Goal: Complete application form

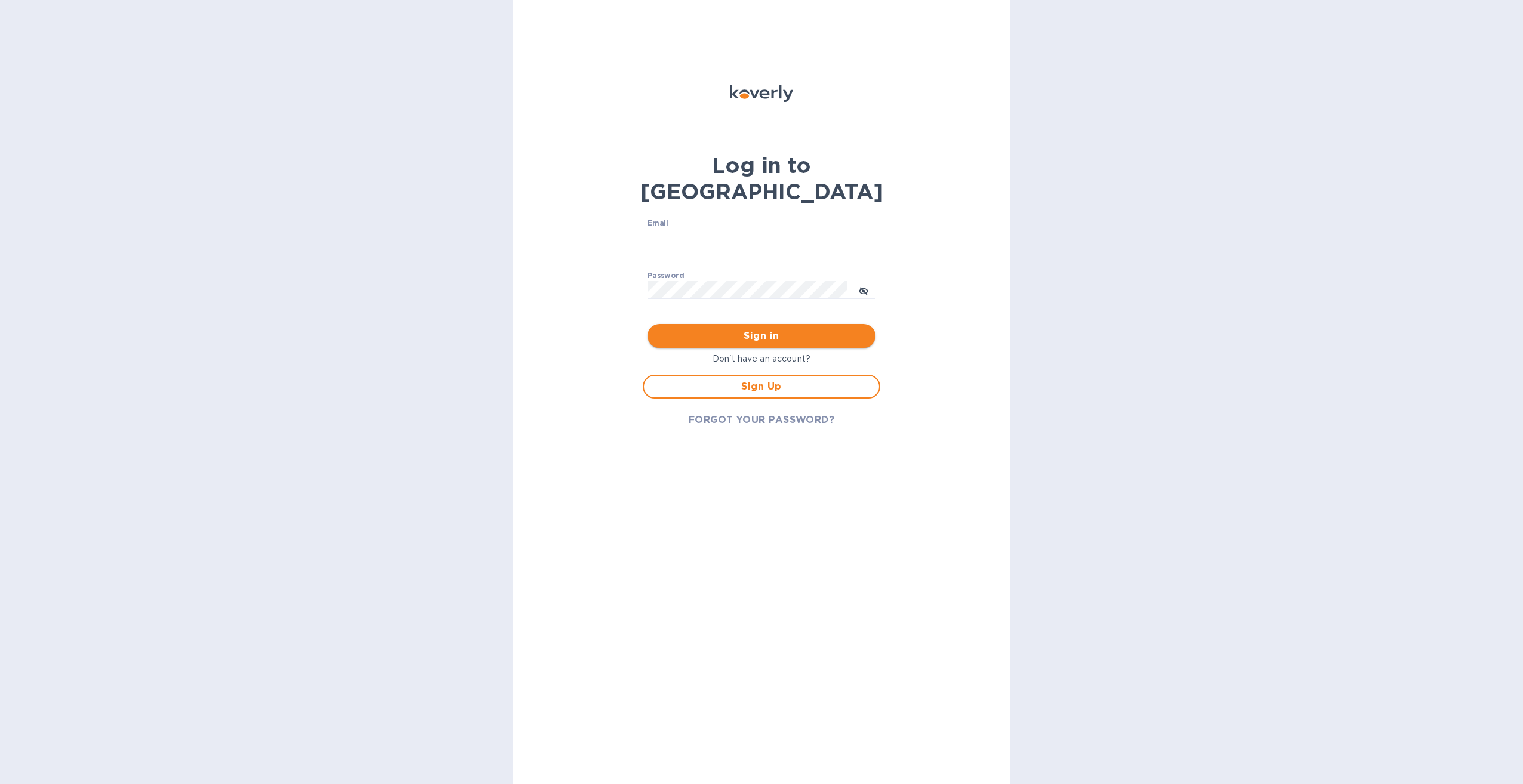
type input "[PERSON_NAME][EMAIL_ADDRESS][PERSON_NAME][DOMAIN_NAME]"
click at [734, 329] on span "Sign in" at bounding box center [761, 335] width 209 height 14
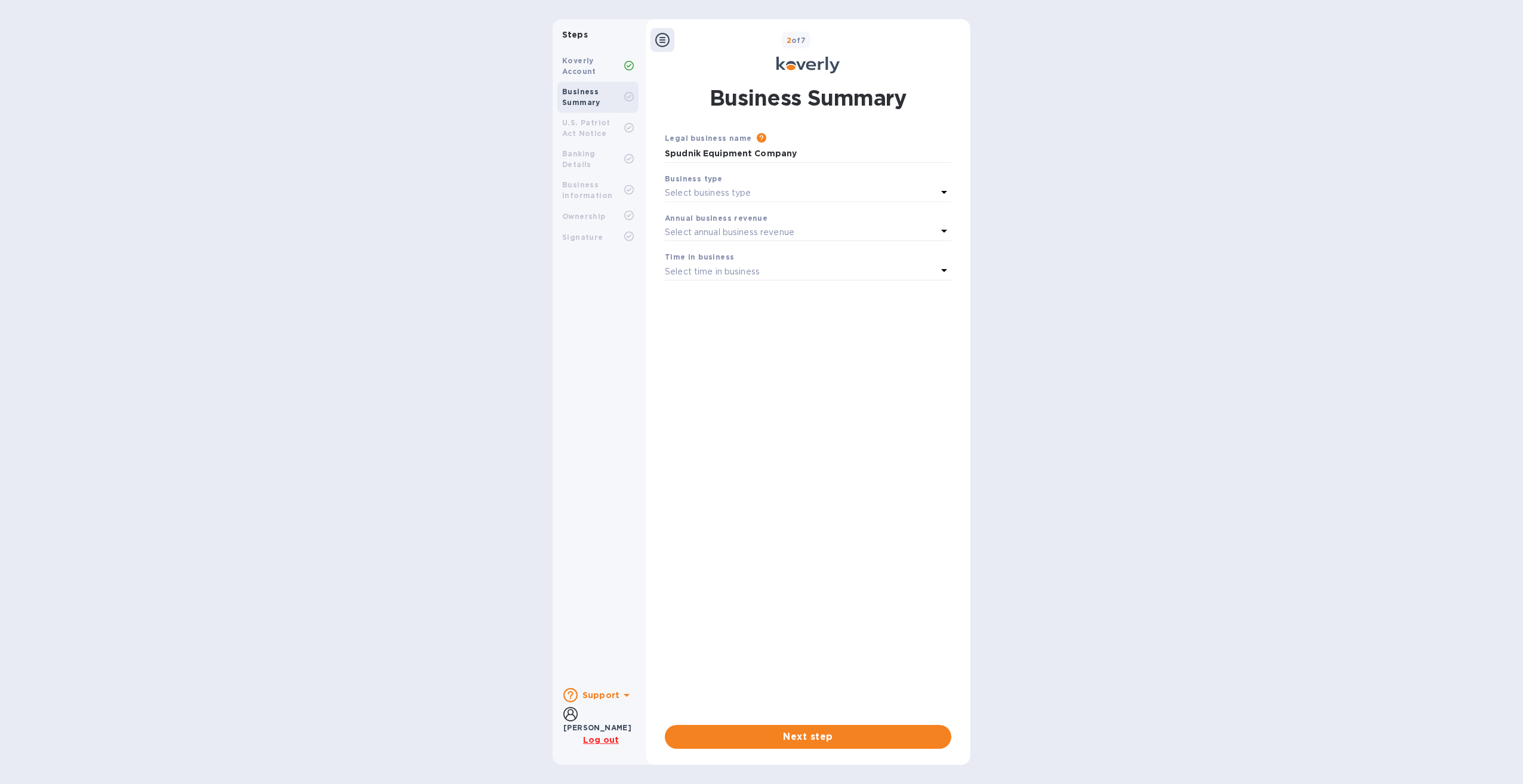
click at [728, 197] on p "Select business type" at bounding box center [708, 193] width 86 height 13
click at [686, 306] on div "Other" at bounding box center [803, 313] width 263 height 18
click at [715, 231] on input "text" at bounding box center [808, 230] width 286 height 18
click at [744, 264] on p "Select annual business revenue" at bounding box center [730, 265] width 129 height 13
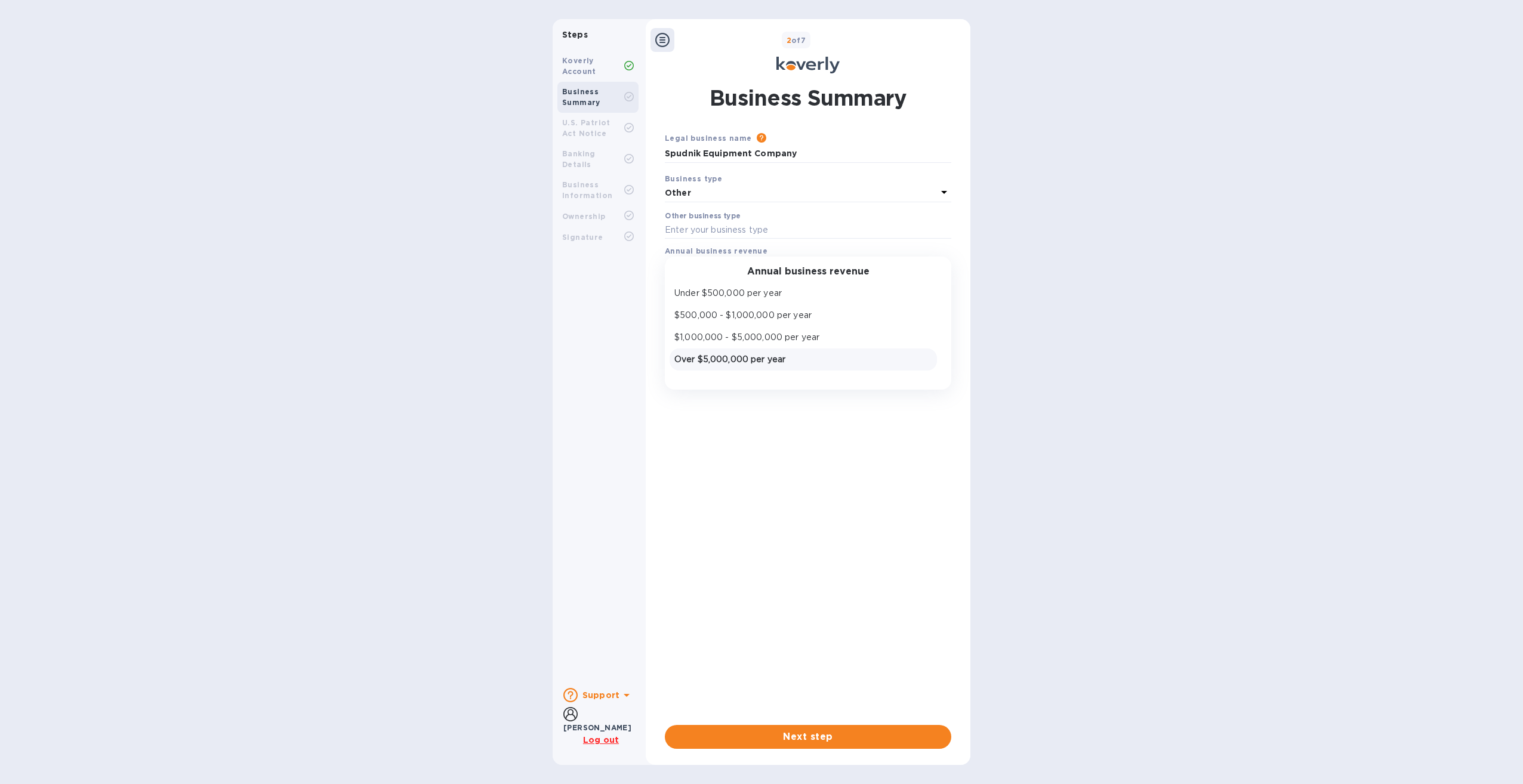
click at [731, 357] on p "Over $5,000,000 per year" at bounding box center [803, 359] width 258 height 13
click at [730, 305] on p "Select time in business" at bounding box center [712, 305] width 95 height 13
click at [726, 395] on p "More than 5 years" at bounding box center [803, 399] width 258 height 13
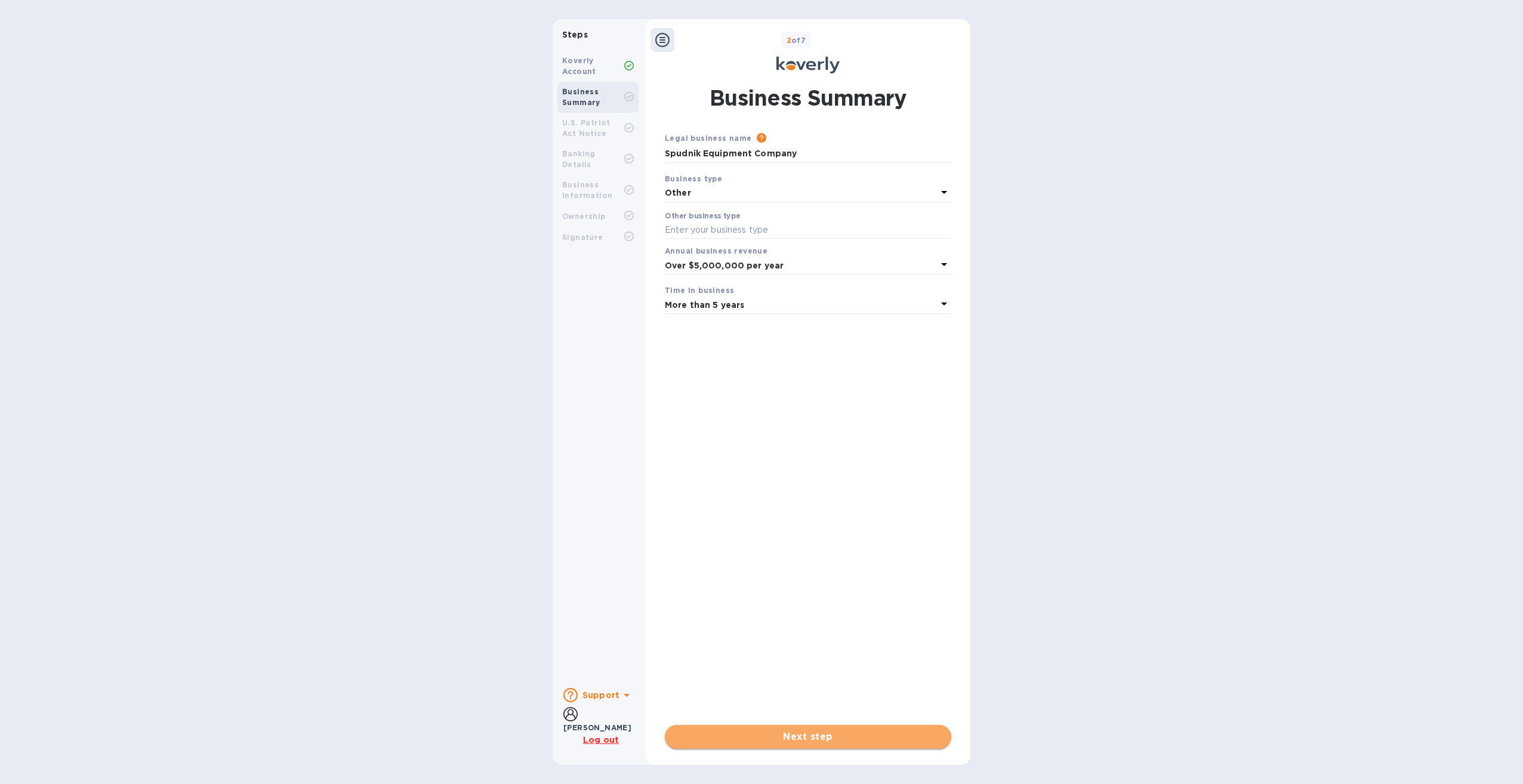
click at [799, 731] on span "Next step" at bounding box center [808, 736] width 267 height 14
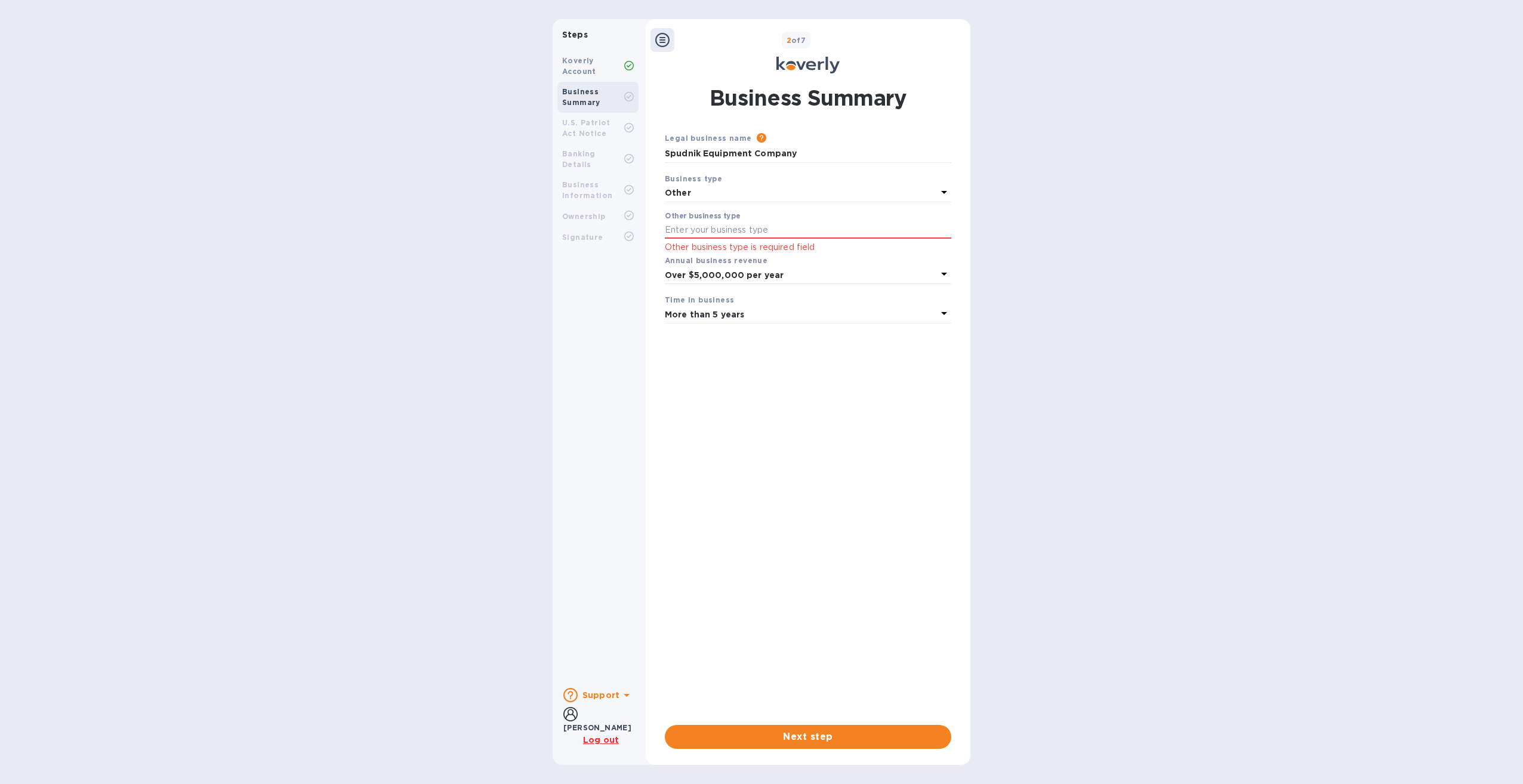
click at [804, 191] on p "Other" at bounding box center [801, 193] width 272 height 13
click at [740, 312] on p "Limited Liability Company (LLC)" at bounding box center [803, 308] width 258 height 13
click at [818, 736] on span "Next step" at bounding box center [808, 736] width 267 height 14
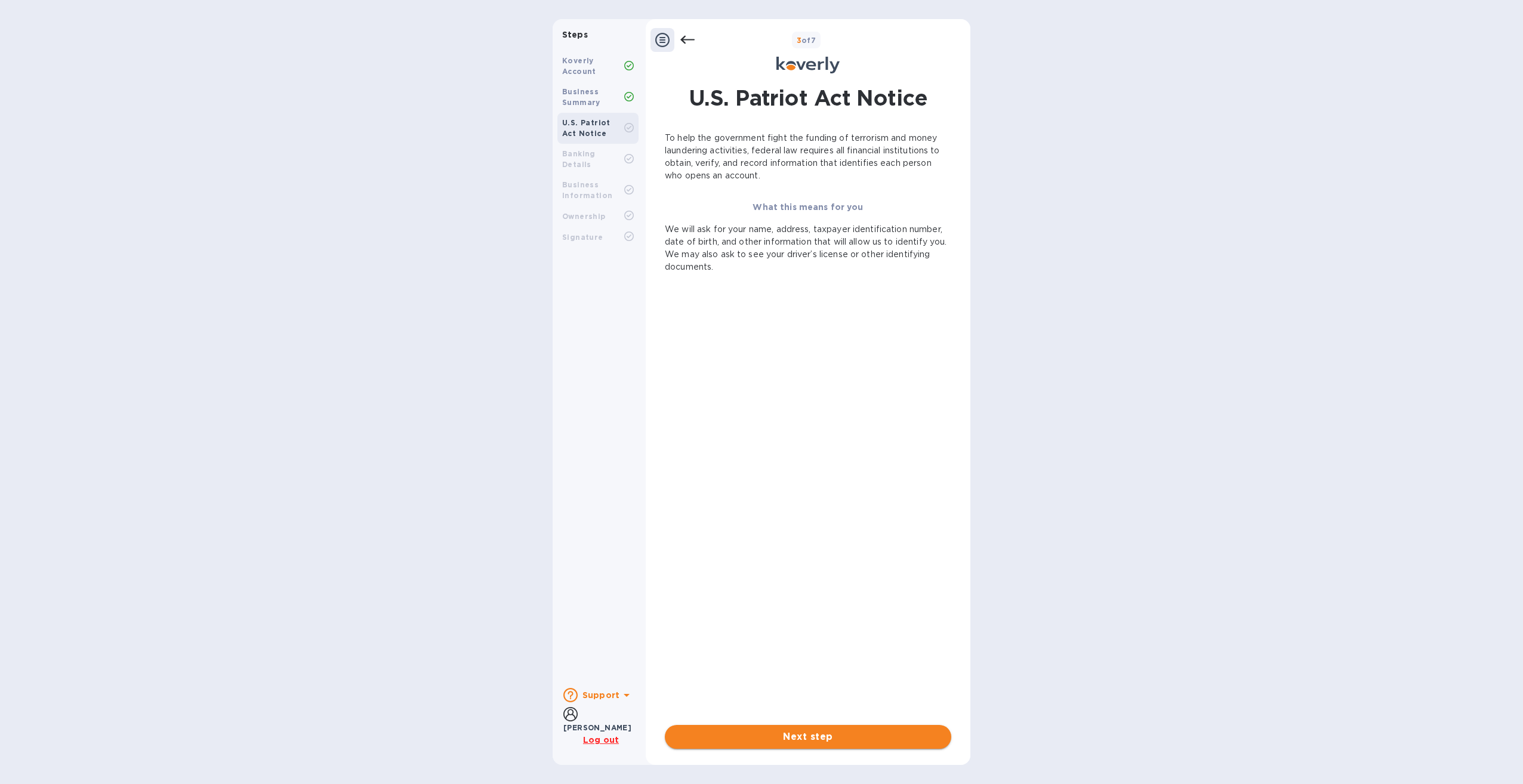
click at [850, 734] on span "Next step" at bounding box center [808, 736] width 267 height 14
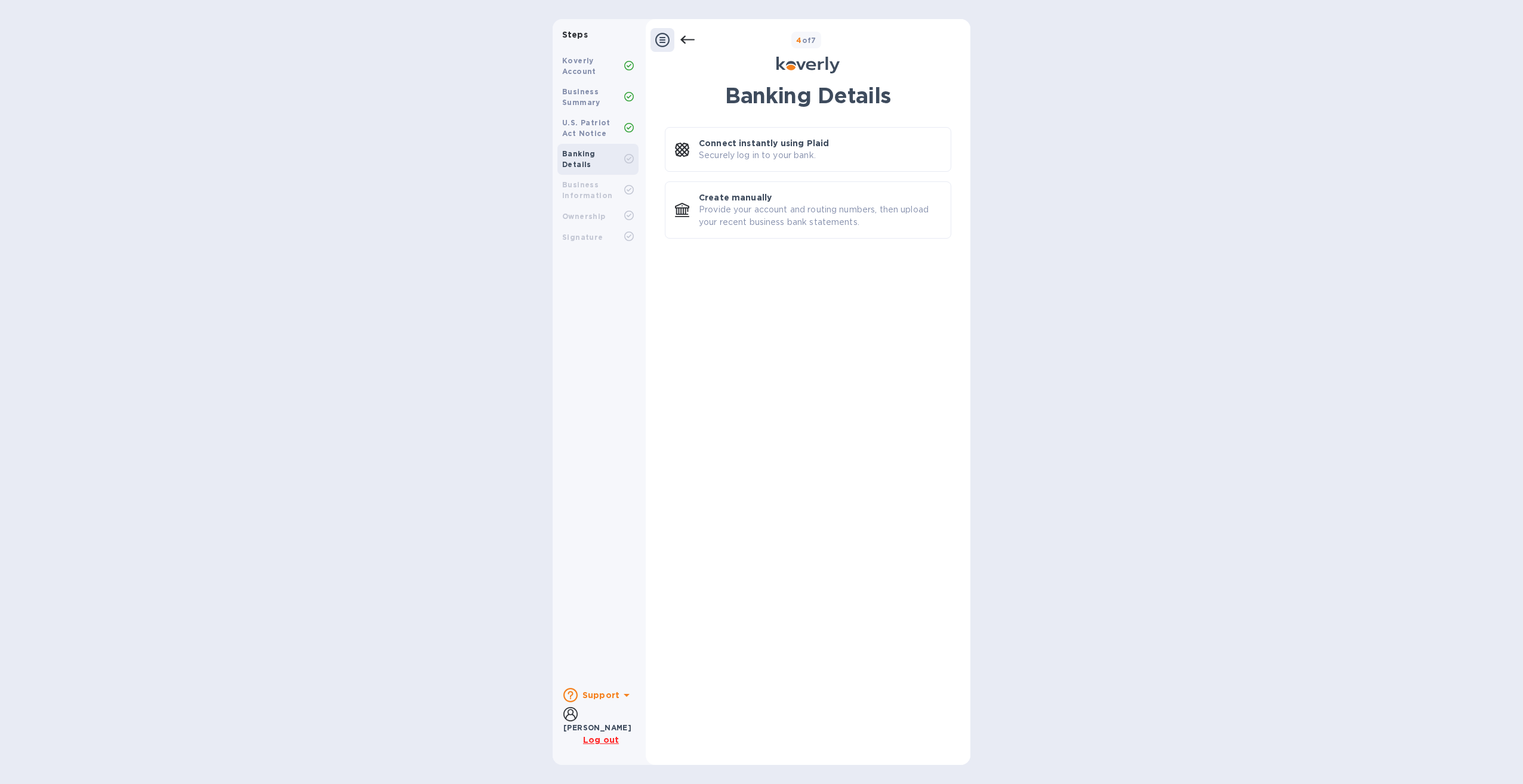
click at [588, 181] on b "Business Information" at bounding box center [587, 190] width 50 height 20
click at [633, 185] on rect at bounding box center [628, 189] width 9 height 9
click at [734, 213] on p "Provide your account and routing numbers, then upload your recent business bank…" at bounding box center [820, 216] width 242 height 25
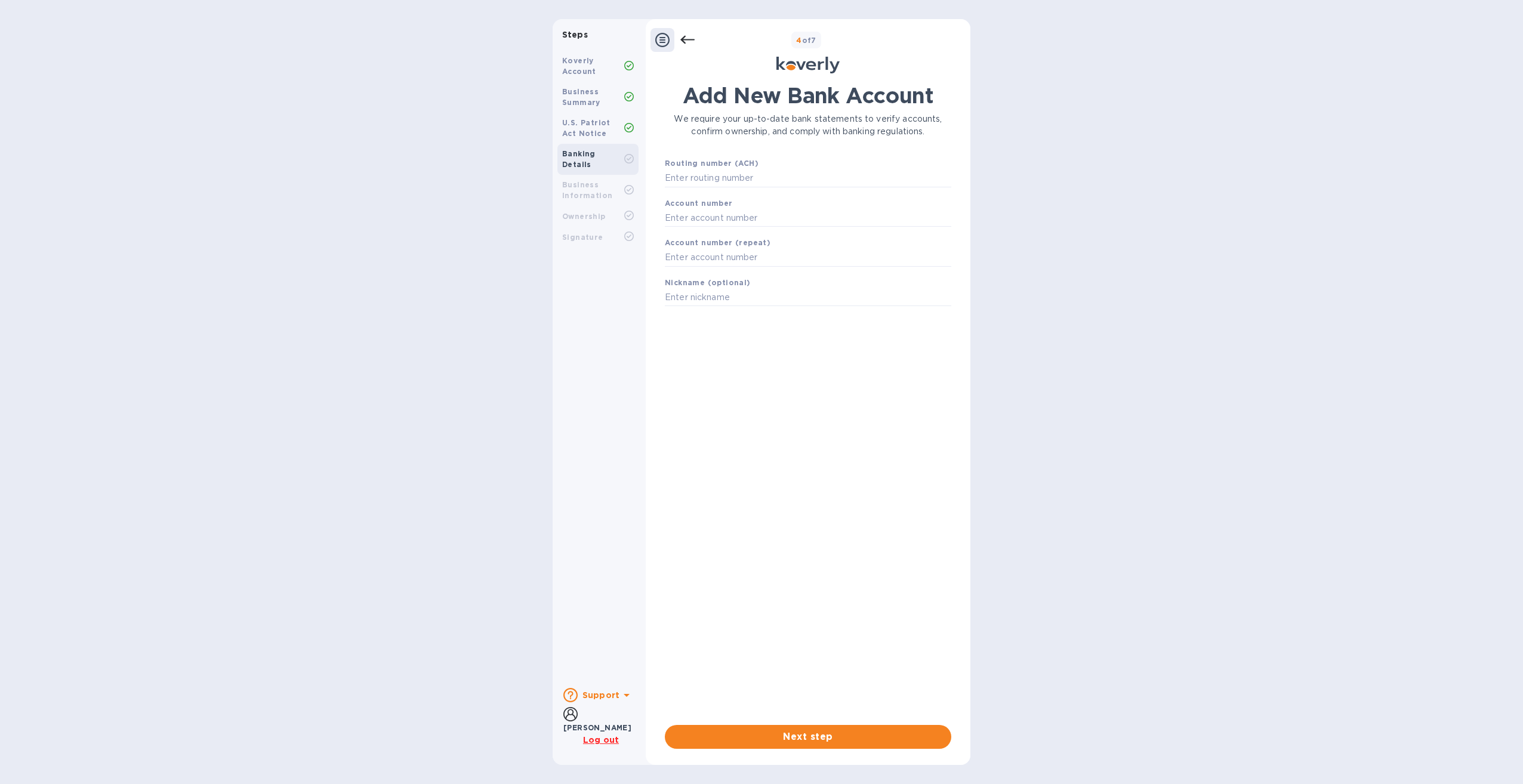
click at [661, 48] on div at bounding box center [662, 40] width 24 height 24
click at [661, 42] on icon at bounding box center [662, 40] width 14 height 14
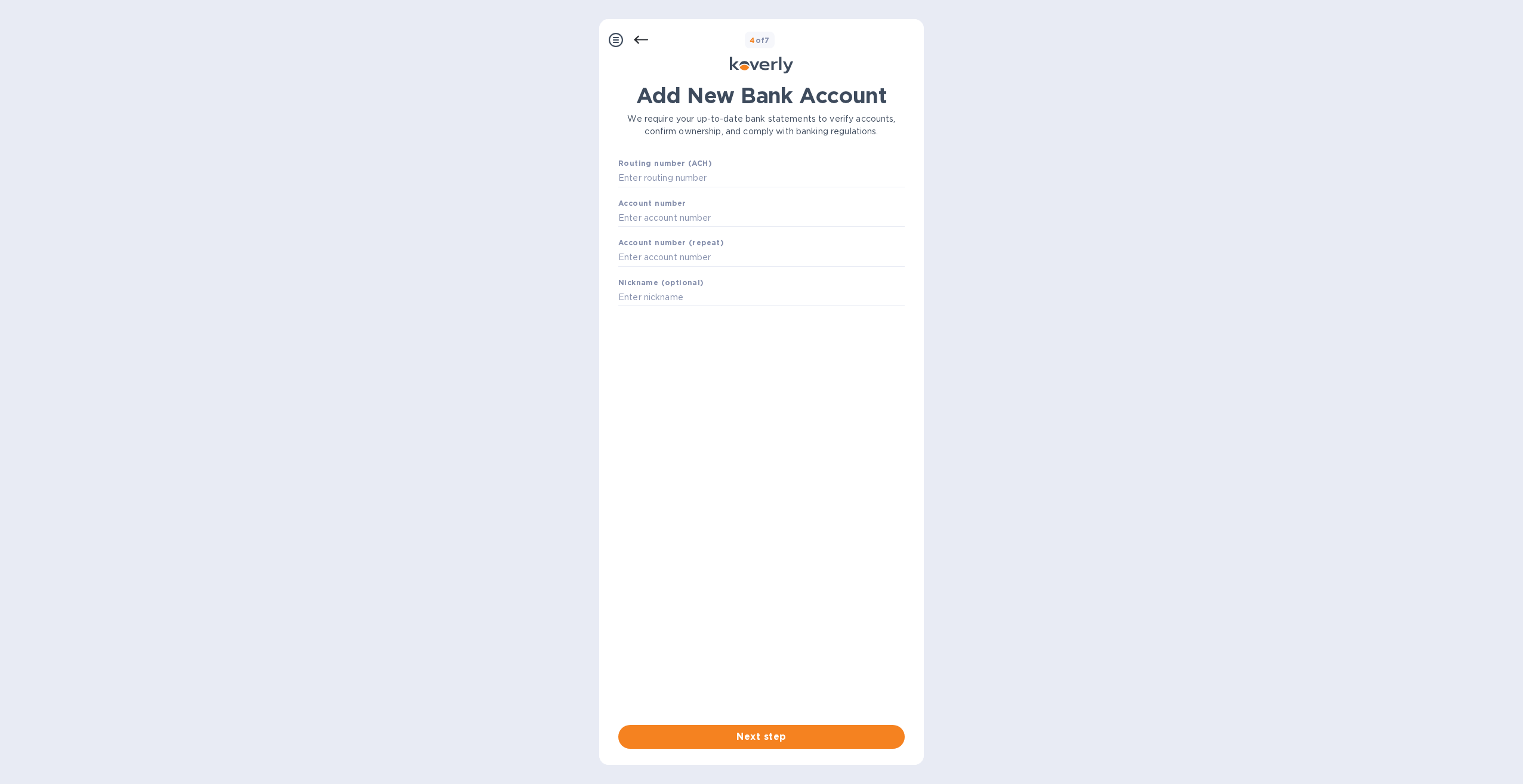
click at [608, 42] on div at bounding box center [615, 40] width 24 height 24
click at [614, 40] on icon at bounding box center [616, 40] width 14 height 14
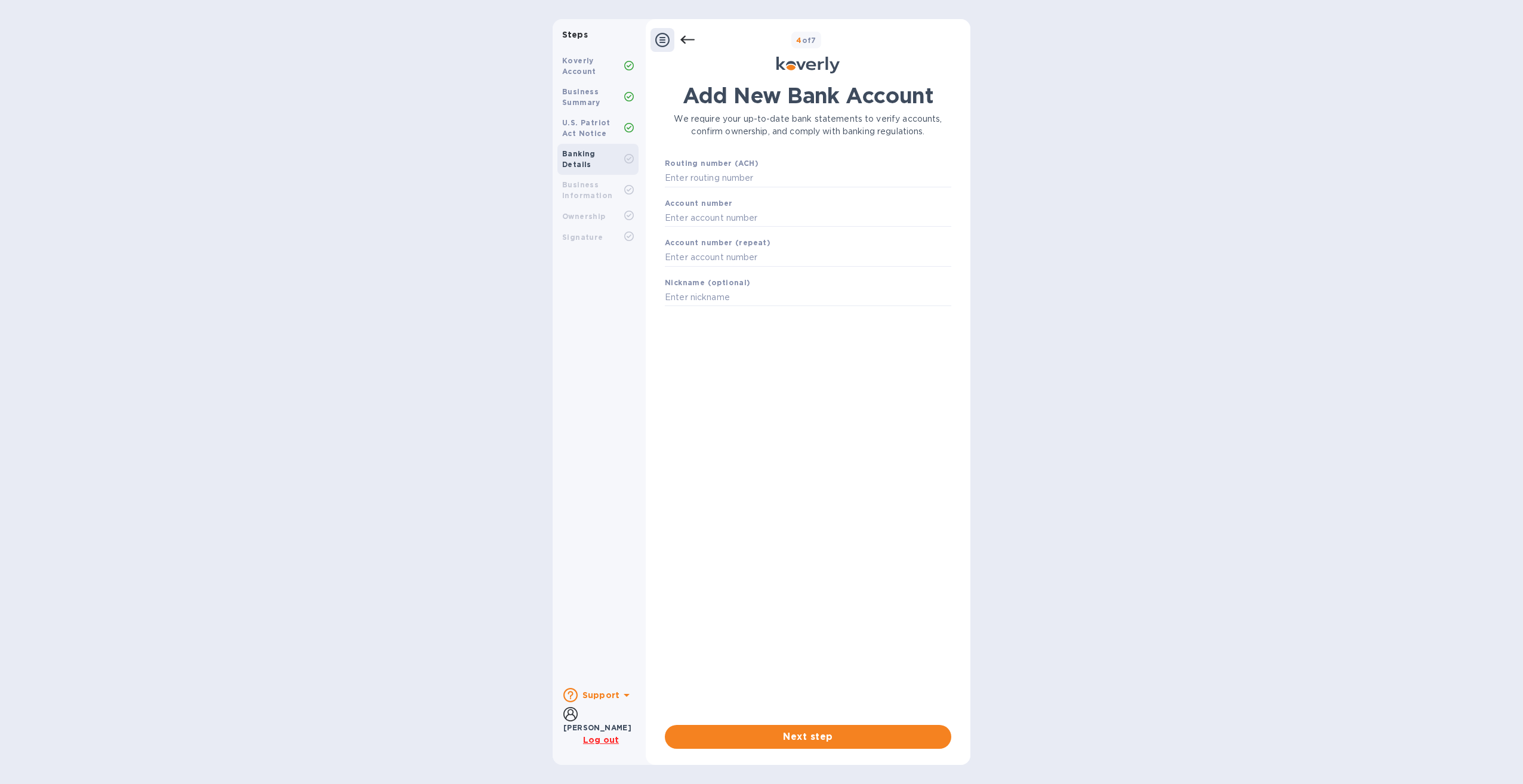
click at [597, 721] on div "[PERSON_NAME]" at bounding box center [597, 727] width 68 height 13
click at [796, 743] on span "Next step" at bounding box center [808, 736] width 267 height 14
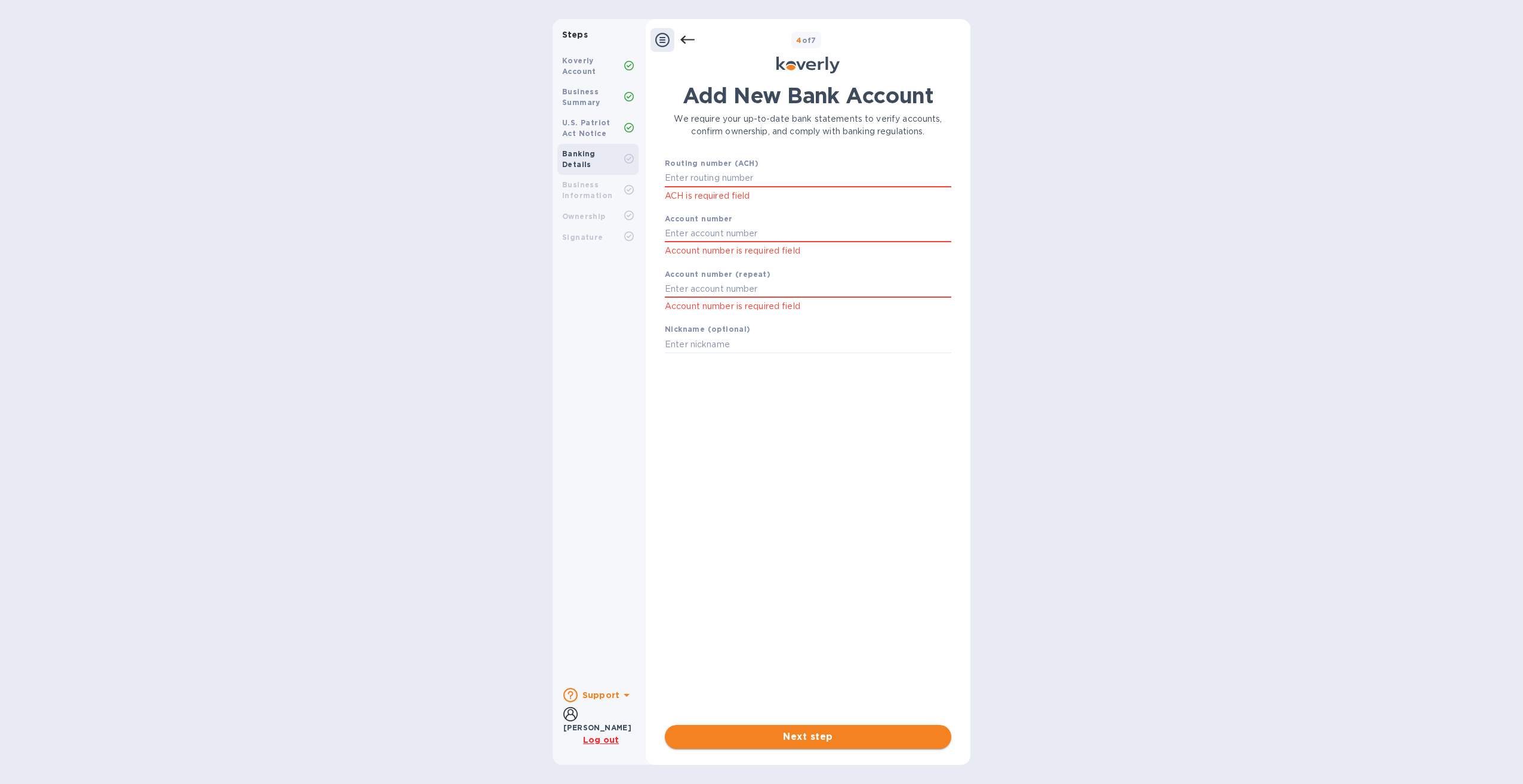
click at [796, 743] on span "Next step" at bounding box center [808, 736] width 267 height 14
click at [628, 185] on rect at bounding box center [628, 189] width 9 height 9
click at [628, 211] on icon at bounding box center [629, 216] width 9 height 9
click at [626, 238] on div "Koverly Account Business Summary U.S. Patriot Act Notice Banking Details Busine…" at bounding box center [597, 362] width 91 height 632
click at [625, 234] on div "Signature" at bounding box center [597, 237] width 81 height 21
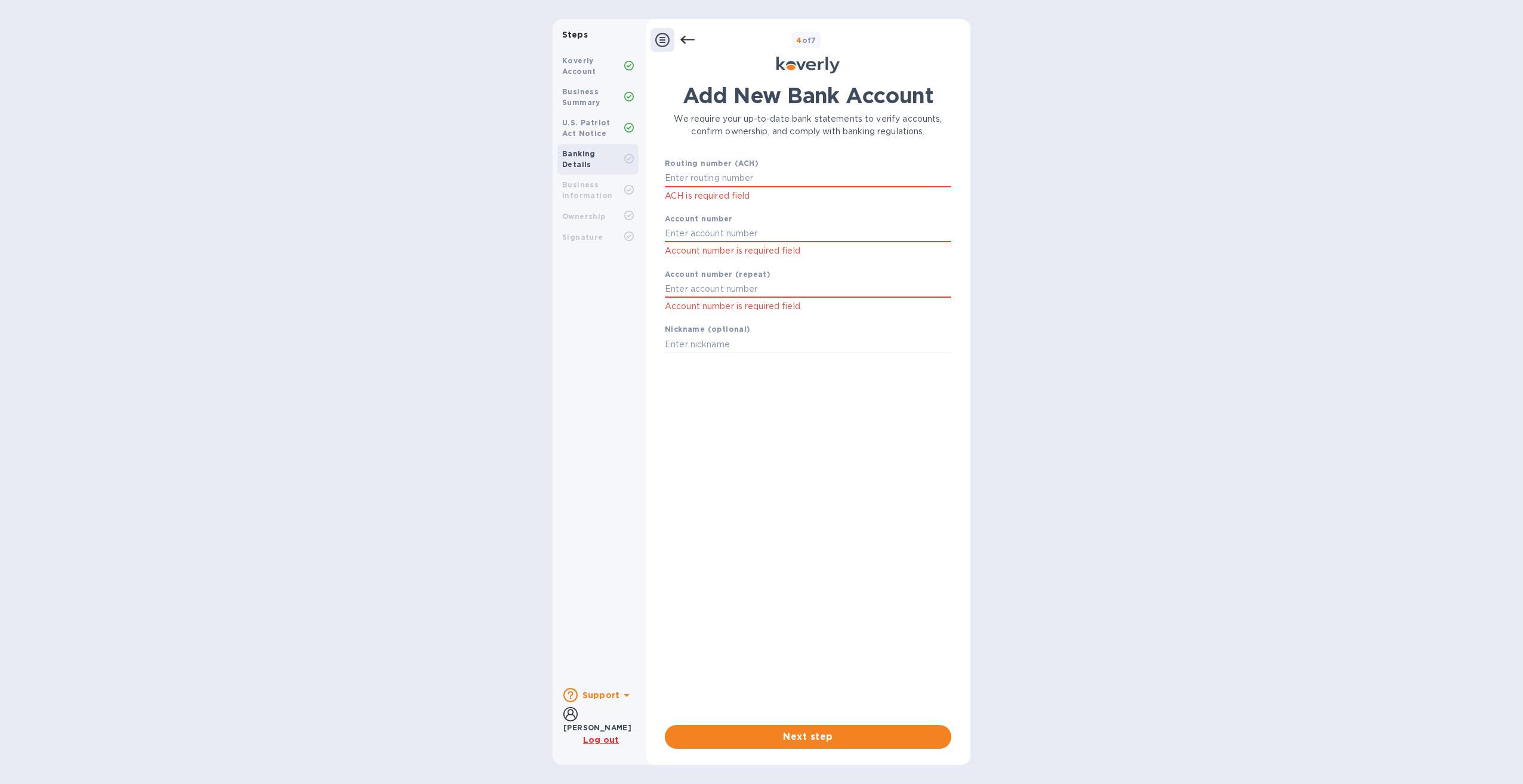
click at [667, 41] on icon at bounding box center [662, 40] width 14 height 14
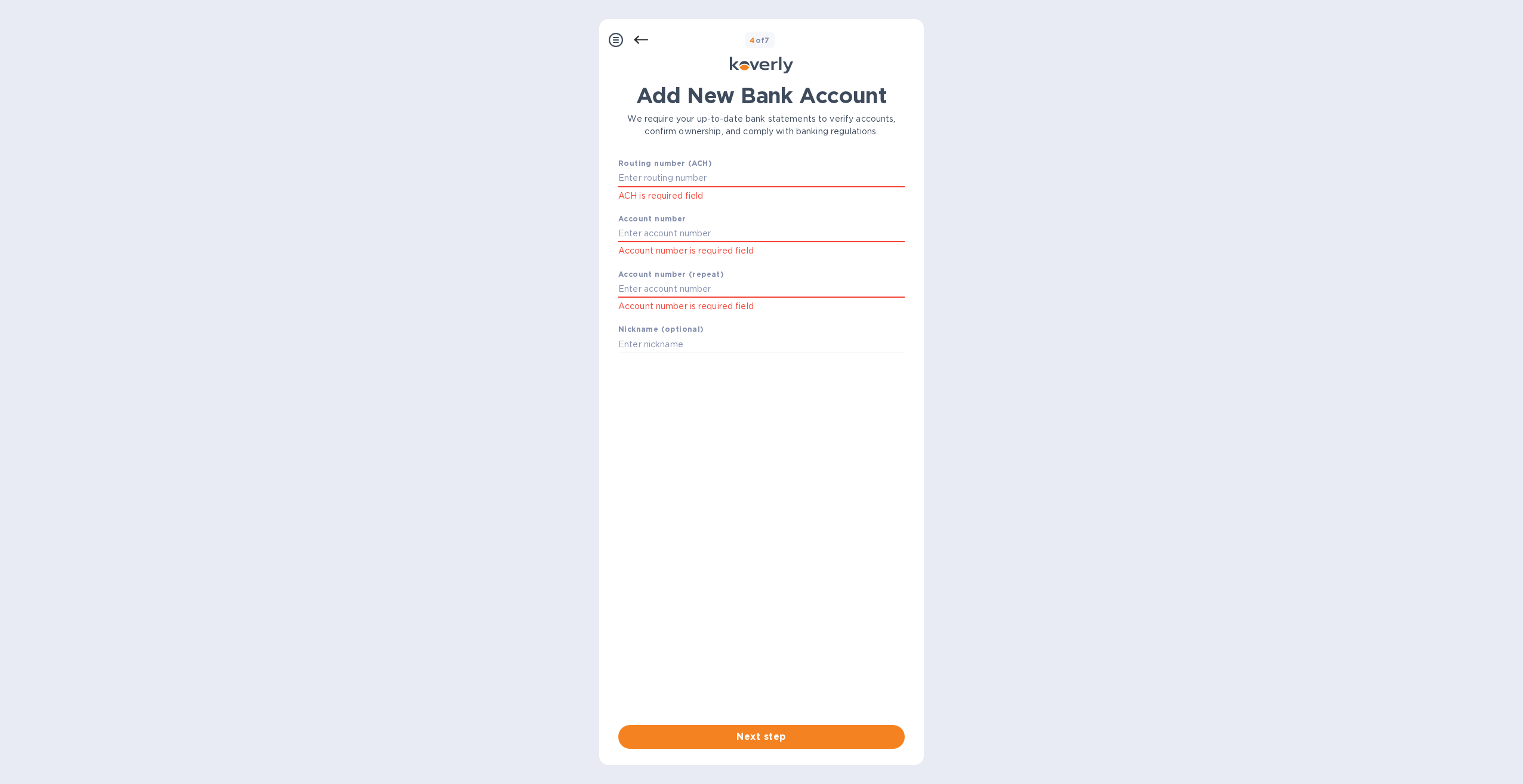
click at [637, 34] on icon at bounding box center [641, 40] width 14 height 14
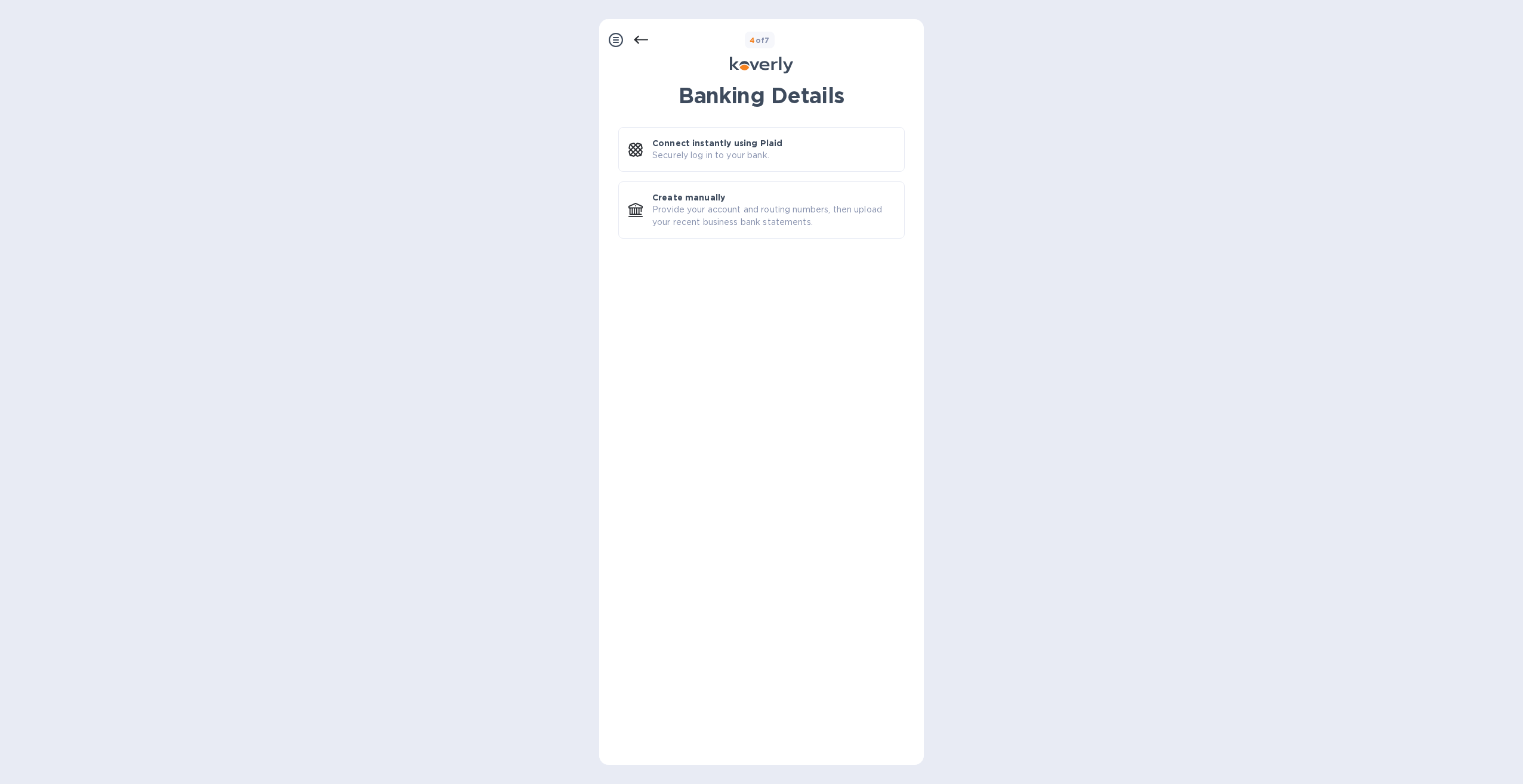
click at [637, 34] on icon at bounding box center [641, 40] width 14 height 14
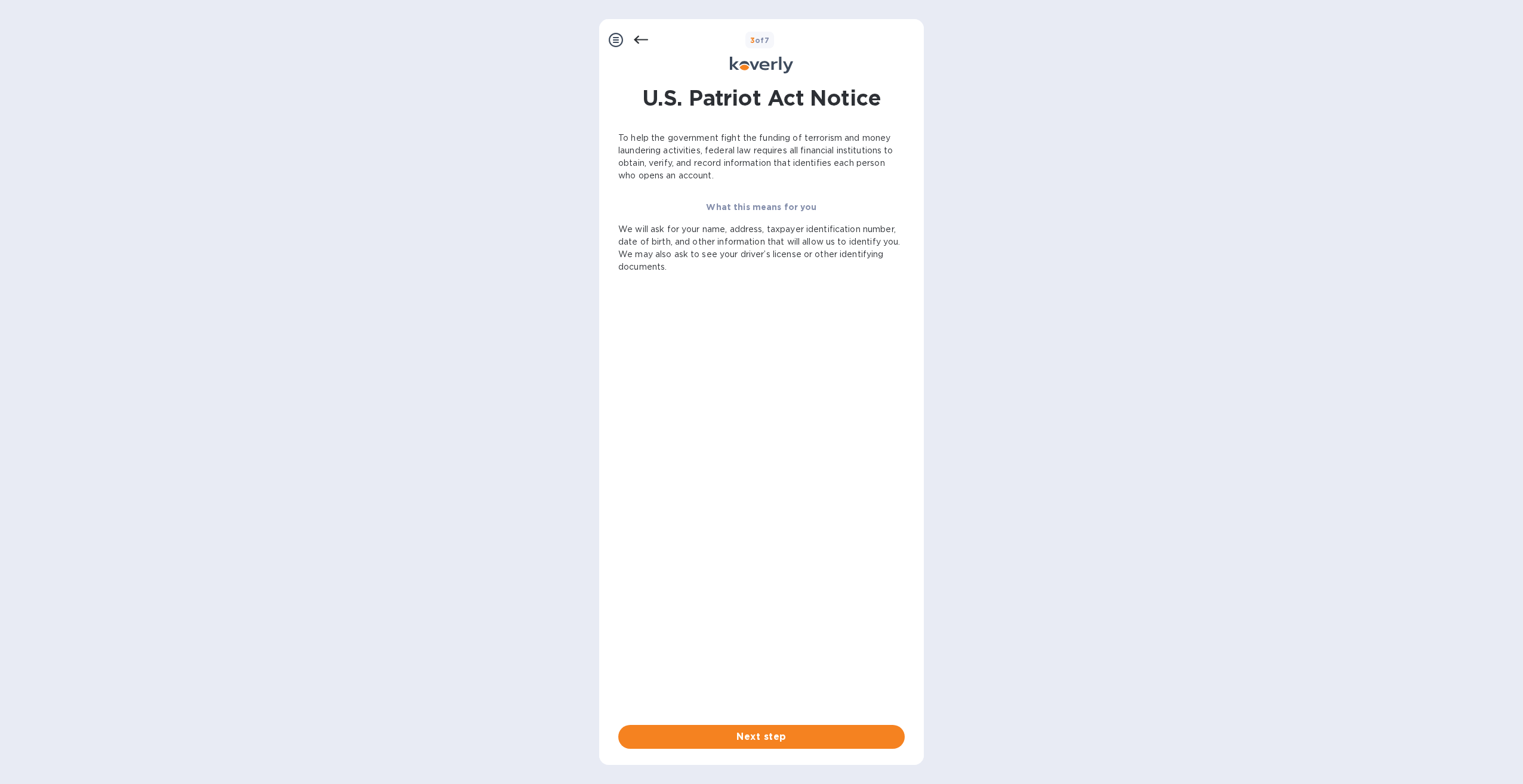
click at [637, 34] on icon at bounding box center [641, 40] width 14 height 14
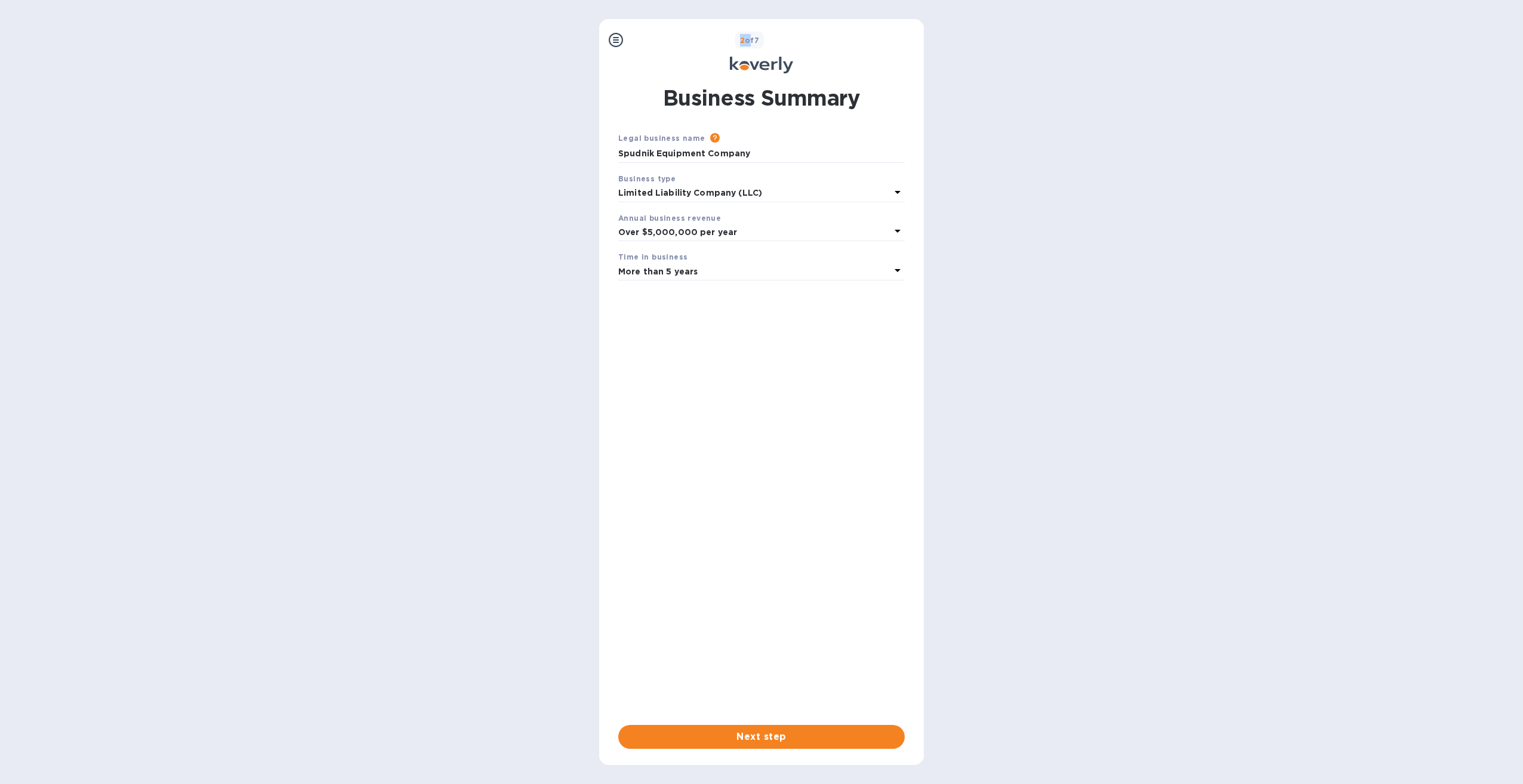
click at [637, 34] on div "2 of 7" at bounding box center [773, 40] width 291 height 18
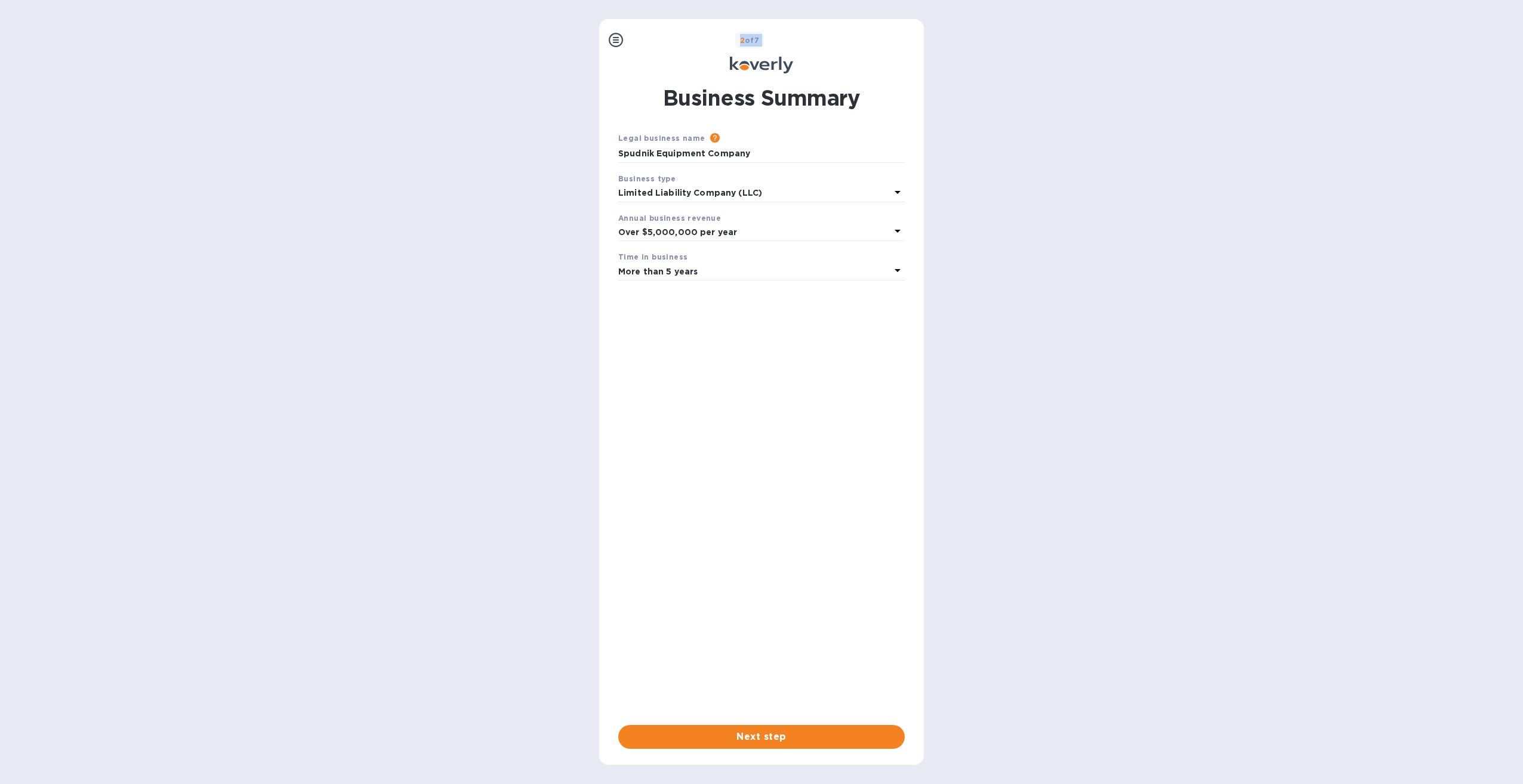
drag, startPoint x: 637, startPoint y: 34, endPoint x: 753, endPoint y: 61, distance: 119.1
click at [755, 61] on icon at bounding box center [761, 65] width 63 height 17
click at [284, 153] on div "Steps Koverly Account Business Summary U.S. Patriot Act Notice Banking Details …" at bounding box center [761, 391] width 1523 height 746
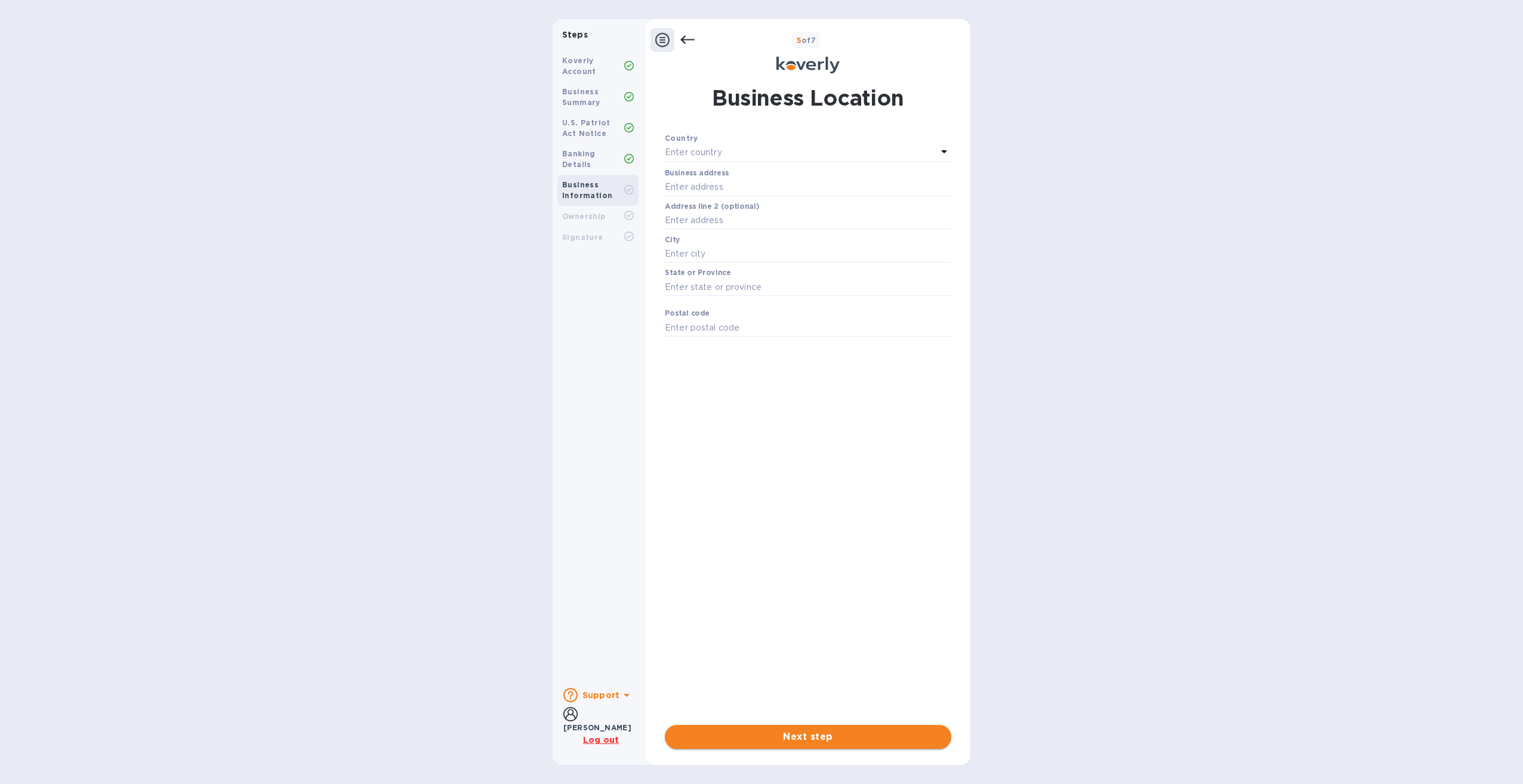
click at [824, 734] on span "Next step" at bounding box center [808, 736] width 267 height 14
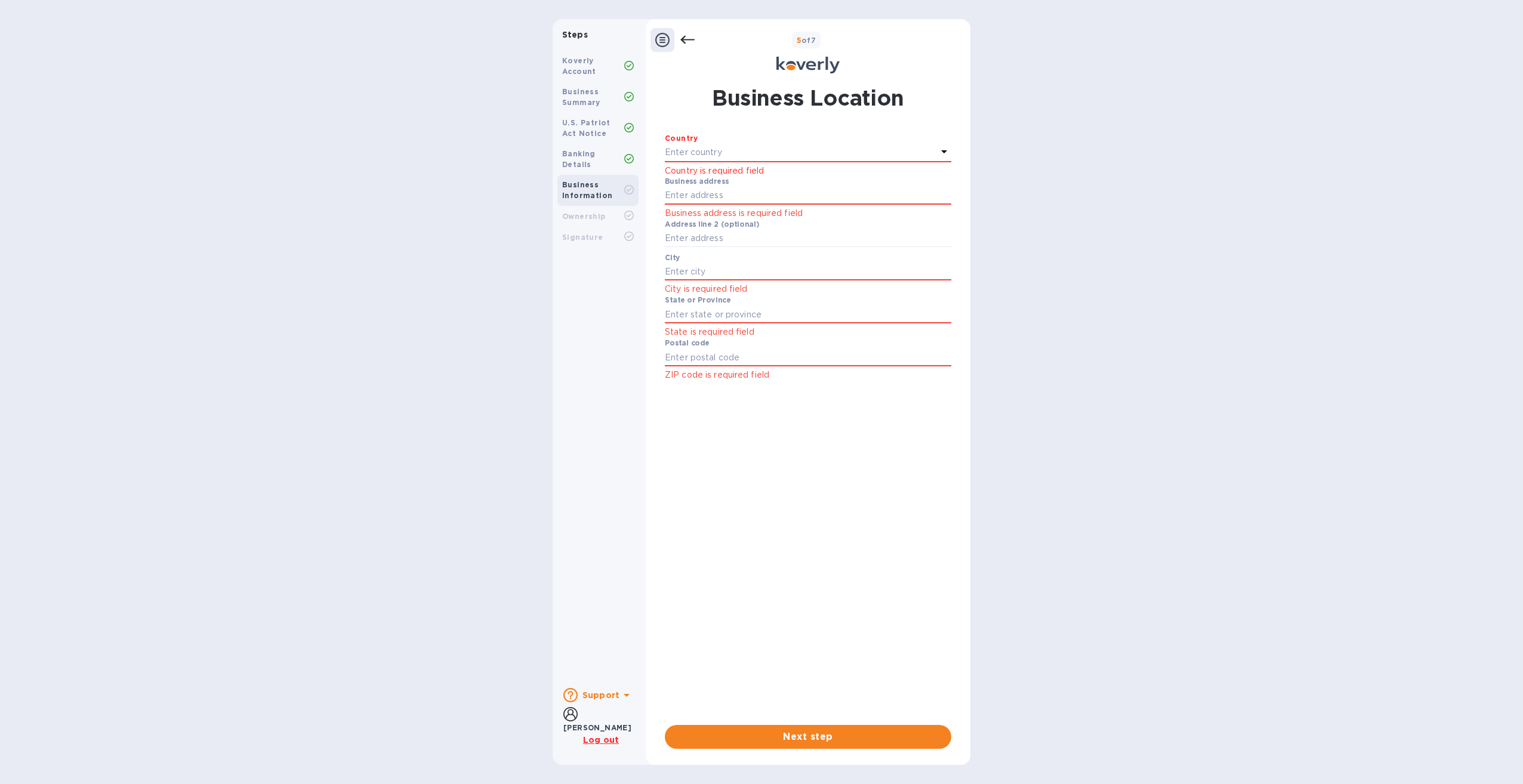
click at [623, 206] on div "Ownership" at bounding box center [597, 216] width 81 height 21
click at [625, 206] on div "Ownership" at bounding box center [597, 216] width 81 height 21
click at [721, 146] on p "Enter country" at bounding box center [693, 152] width 57 height 13
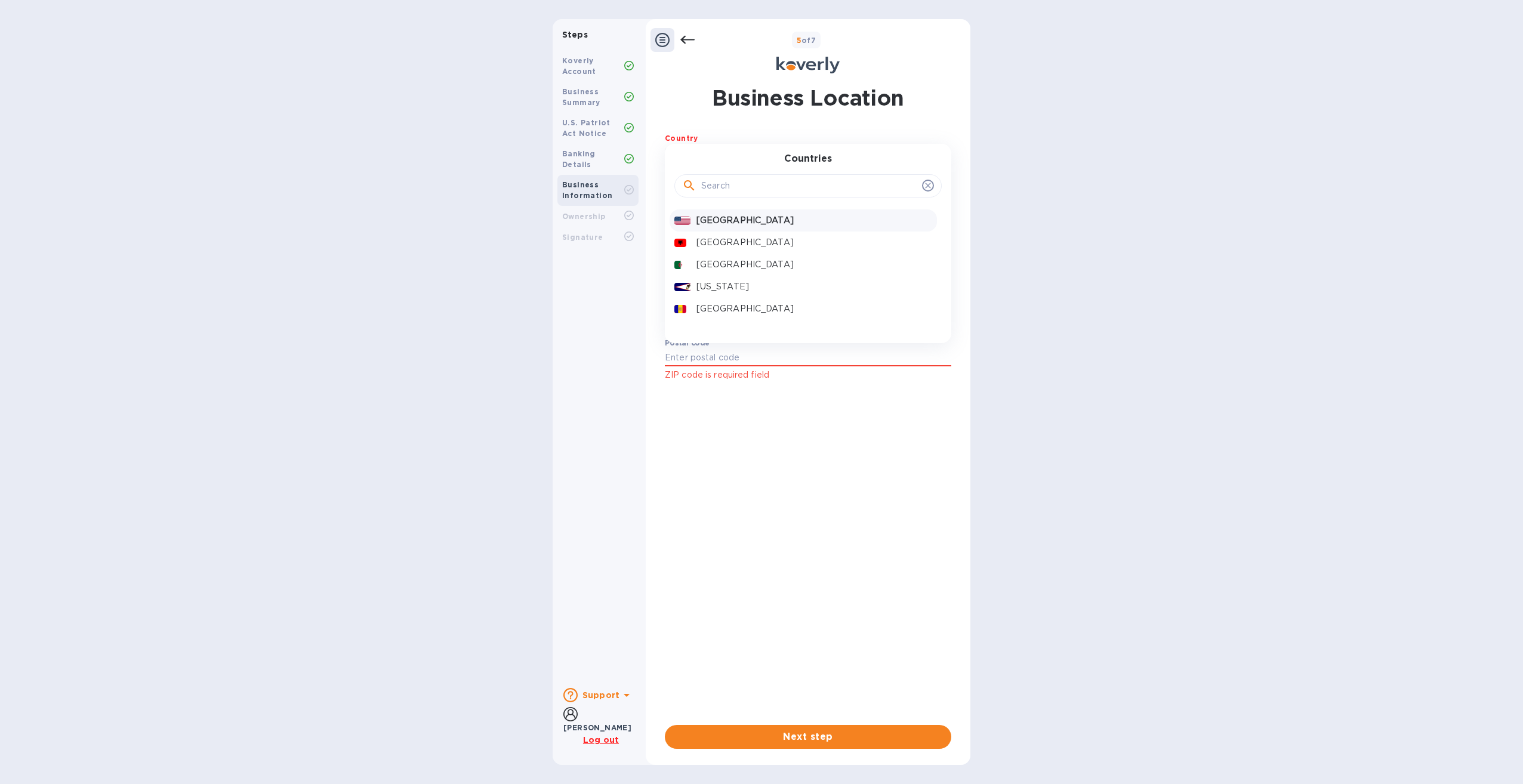
click at [724, 214] on p "United States" at bounding box center [814, 220] width 236 height 13
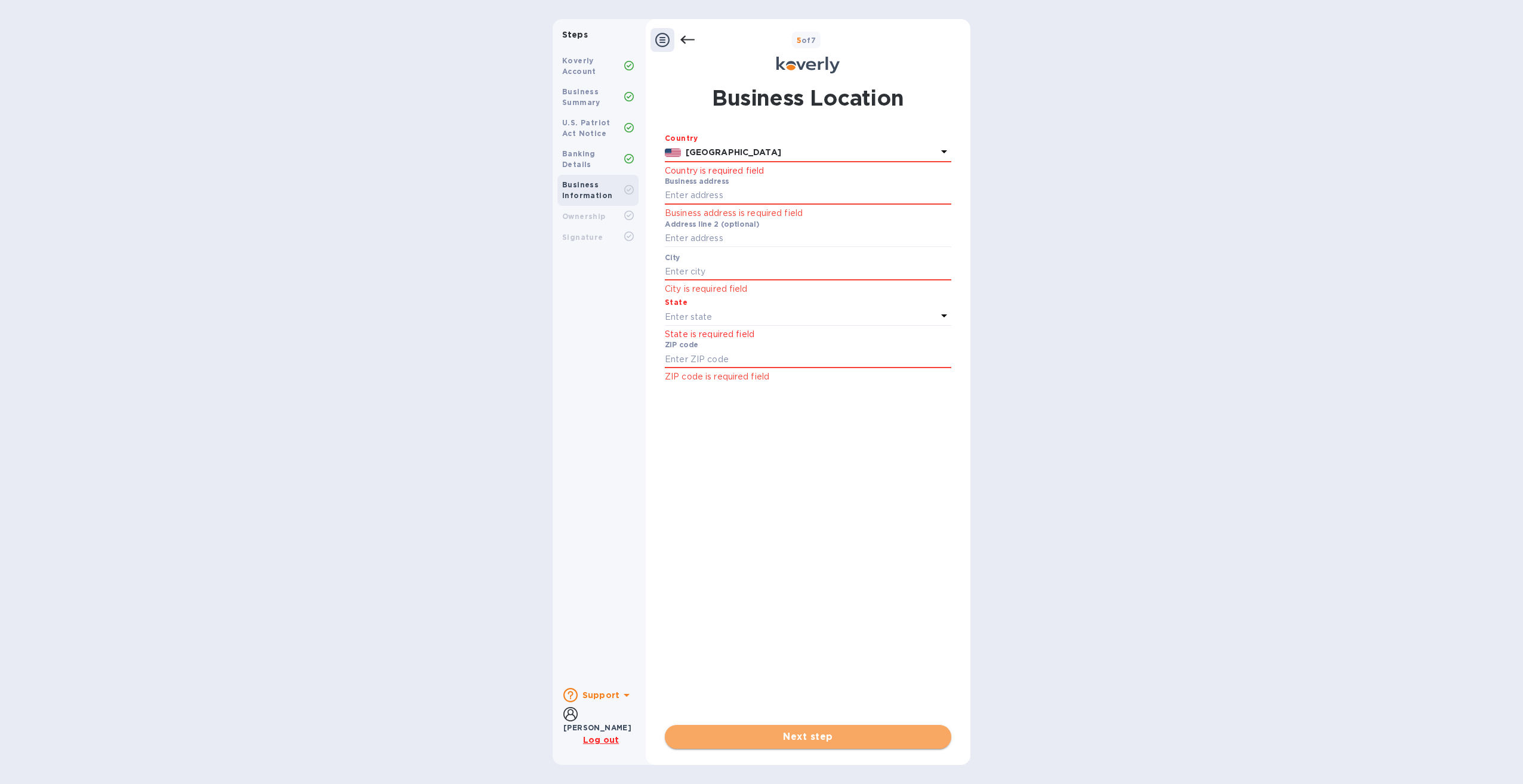
click at [857, 728] on button "Next step" at bounding box center [808, 736] width 286 height 24
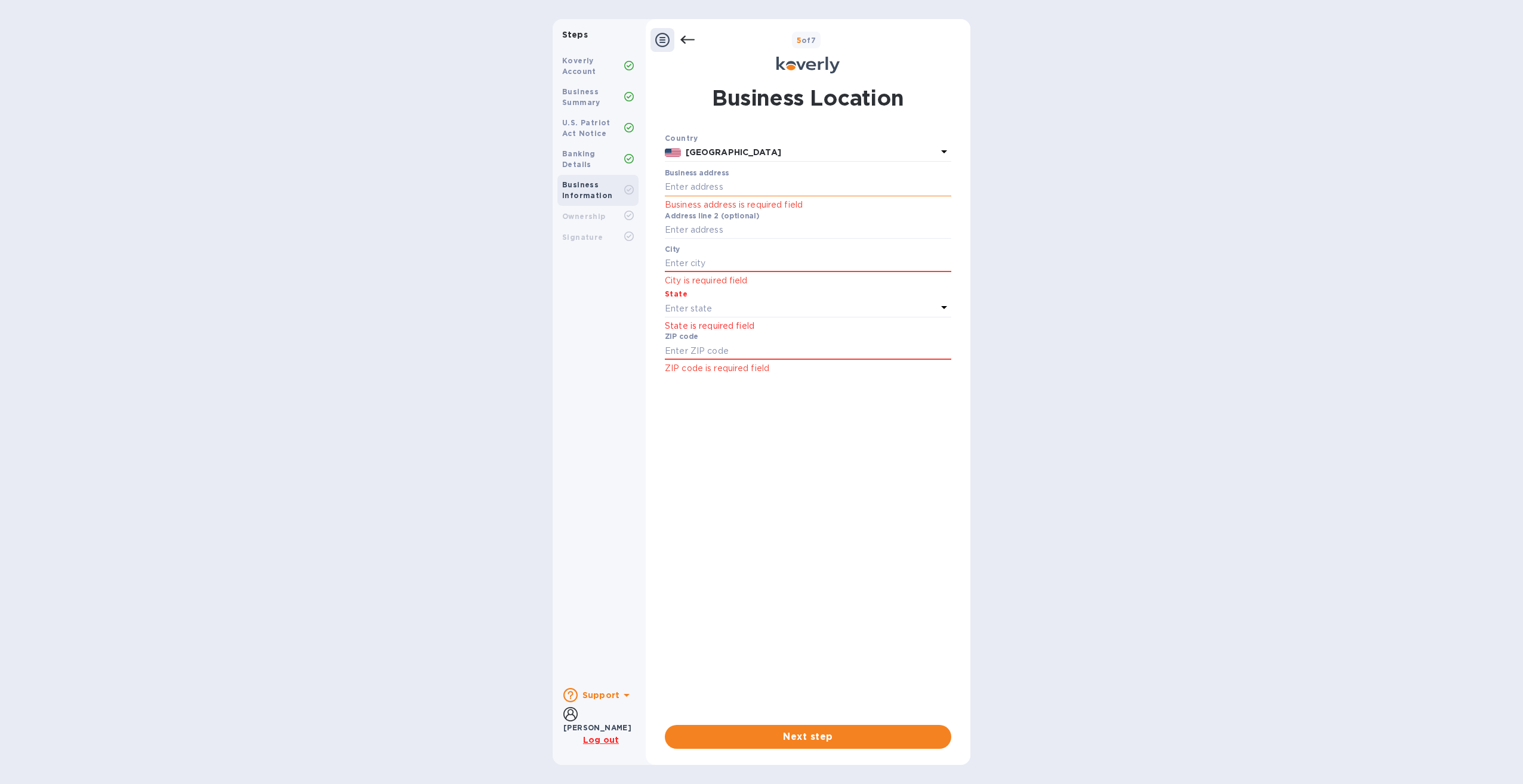
click at [690, 186] on input "text" at bounding box center [808, 187] width 286 height 18
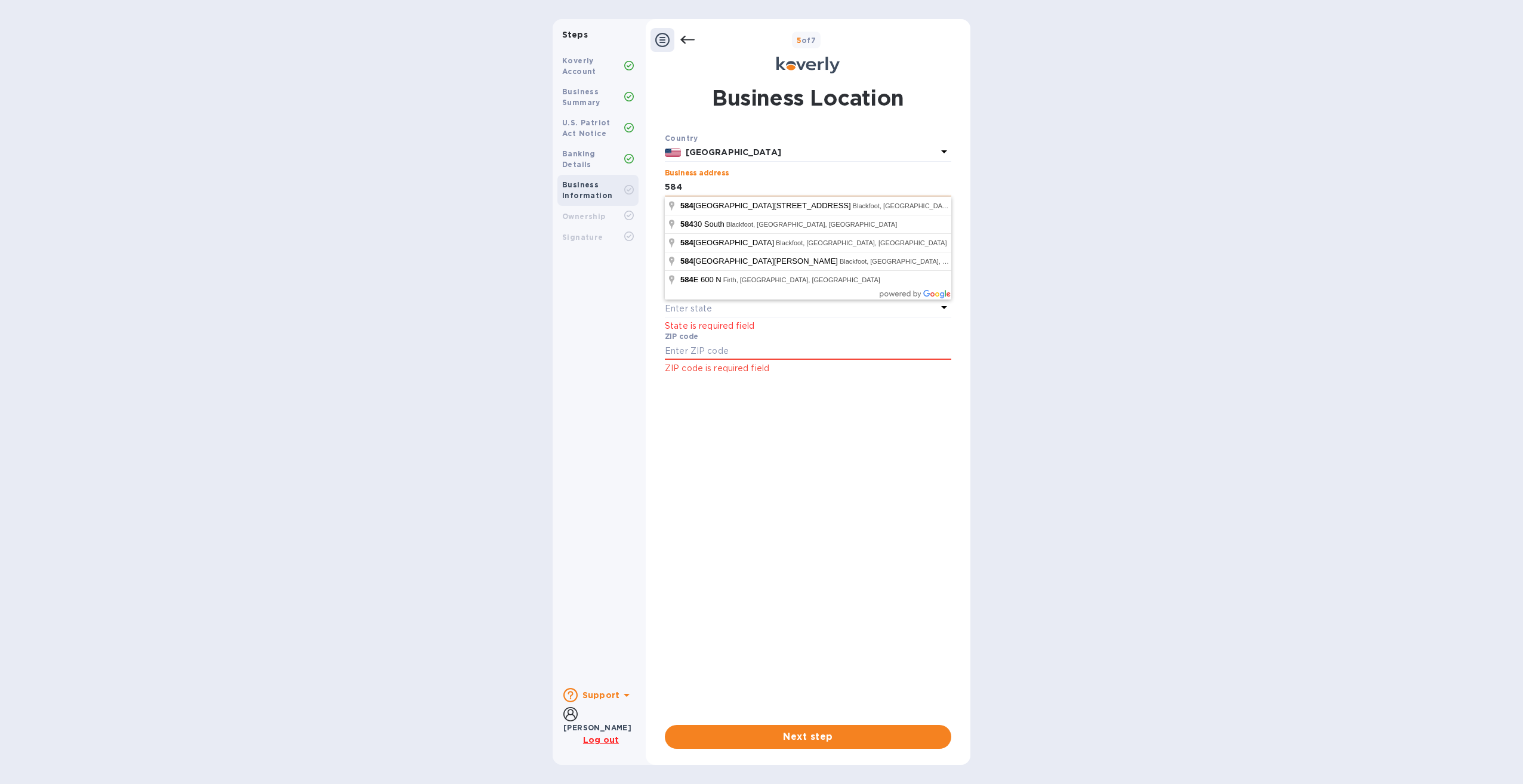
type input "584 W 100 N"
type input "Blackfoot"
type input "83221-5518"
click at [791, 463] on div "Country United States Business address 584 W 100 N Business address is required…" at bounding box center [808, 424] width 286 height 583
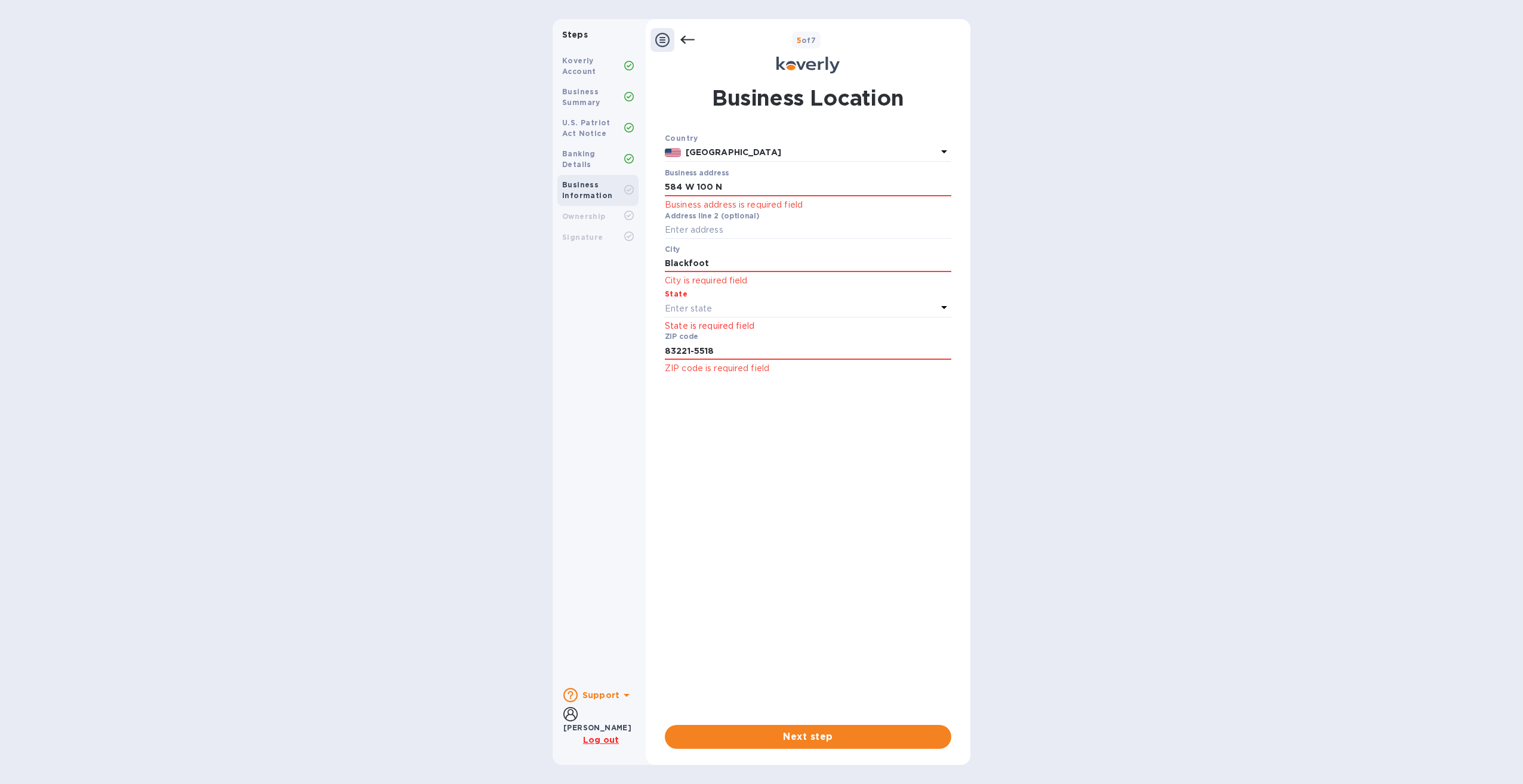
click at [702, 306] on p "Enter state" at bounding box center [688, 308] width 47 height 13
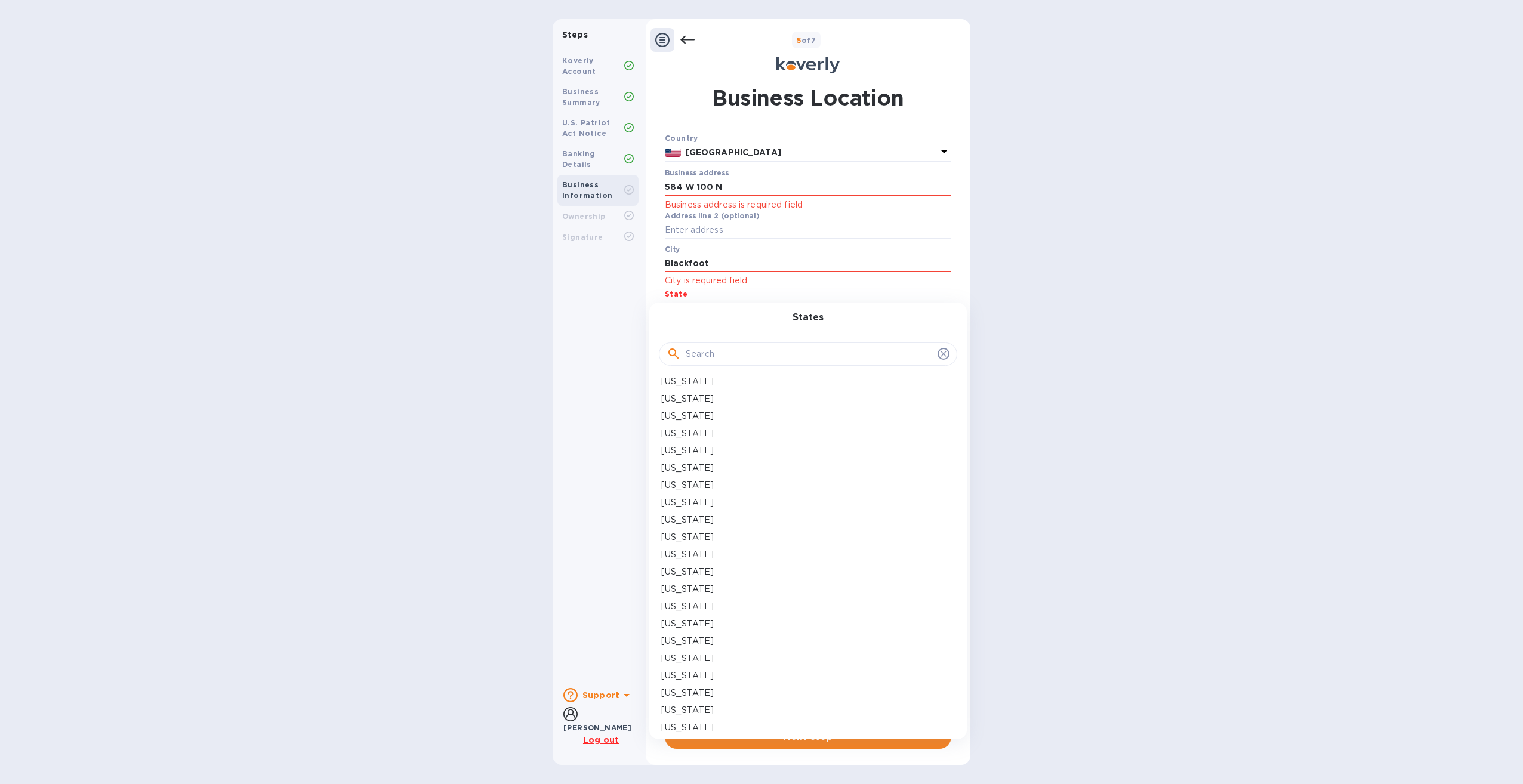
click at [682, 641] on p "Idaho" at bounding box center [687, 641] width 53 height 13
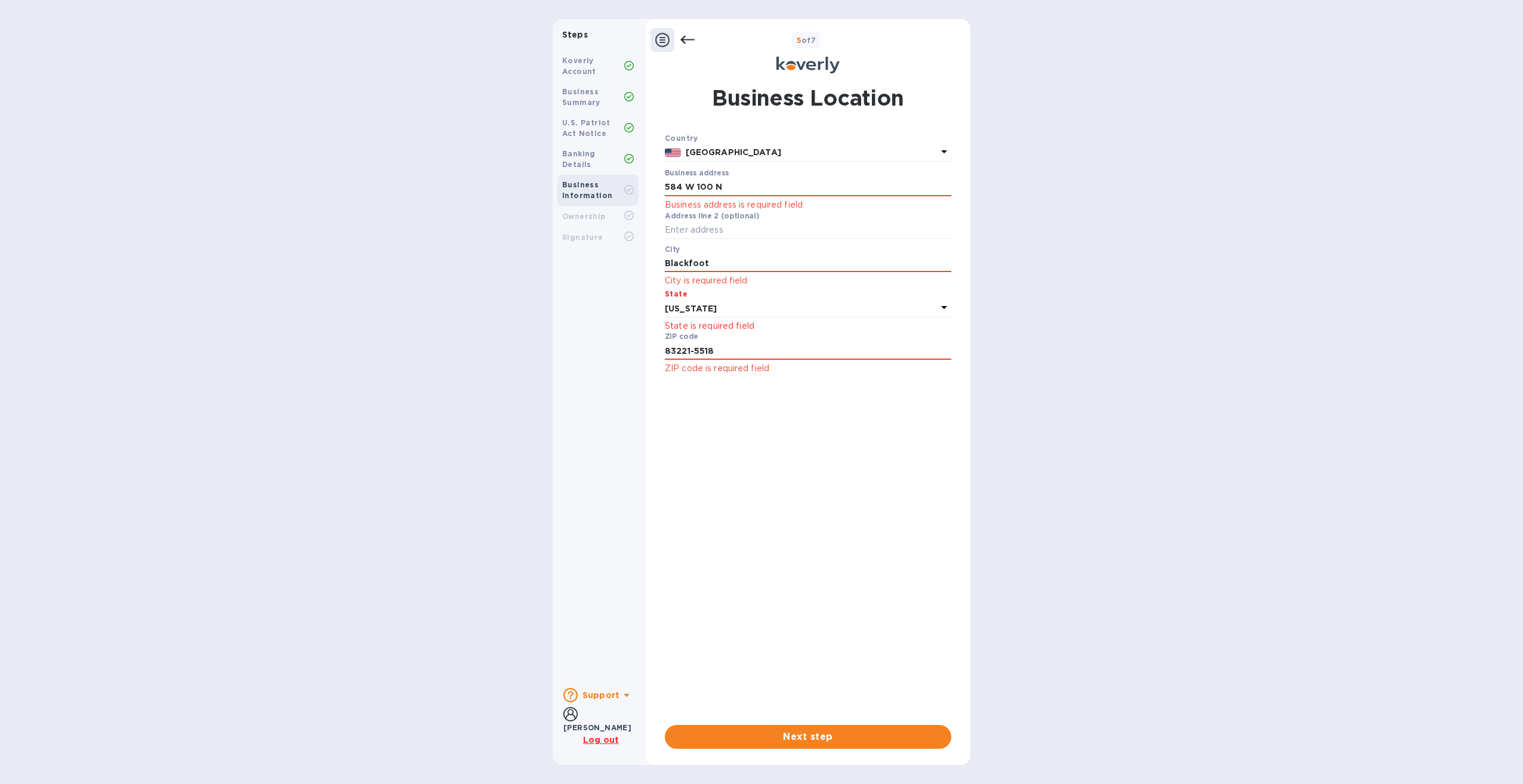
click at [865, 588] on div "Country United States Business address 584 W 100 N Business address is required…" at bounding box center [808, 424] width 286 height 583
click at [802, 727] on button "Next step" at bounding box center [808, 736] width 286 height 24
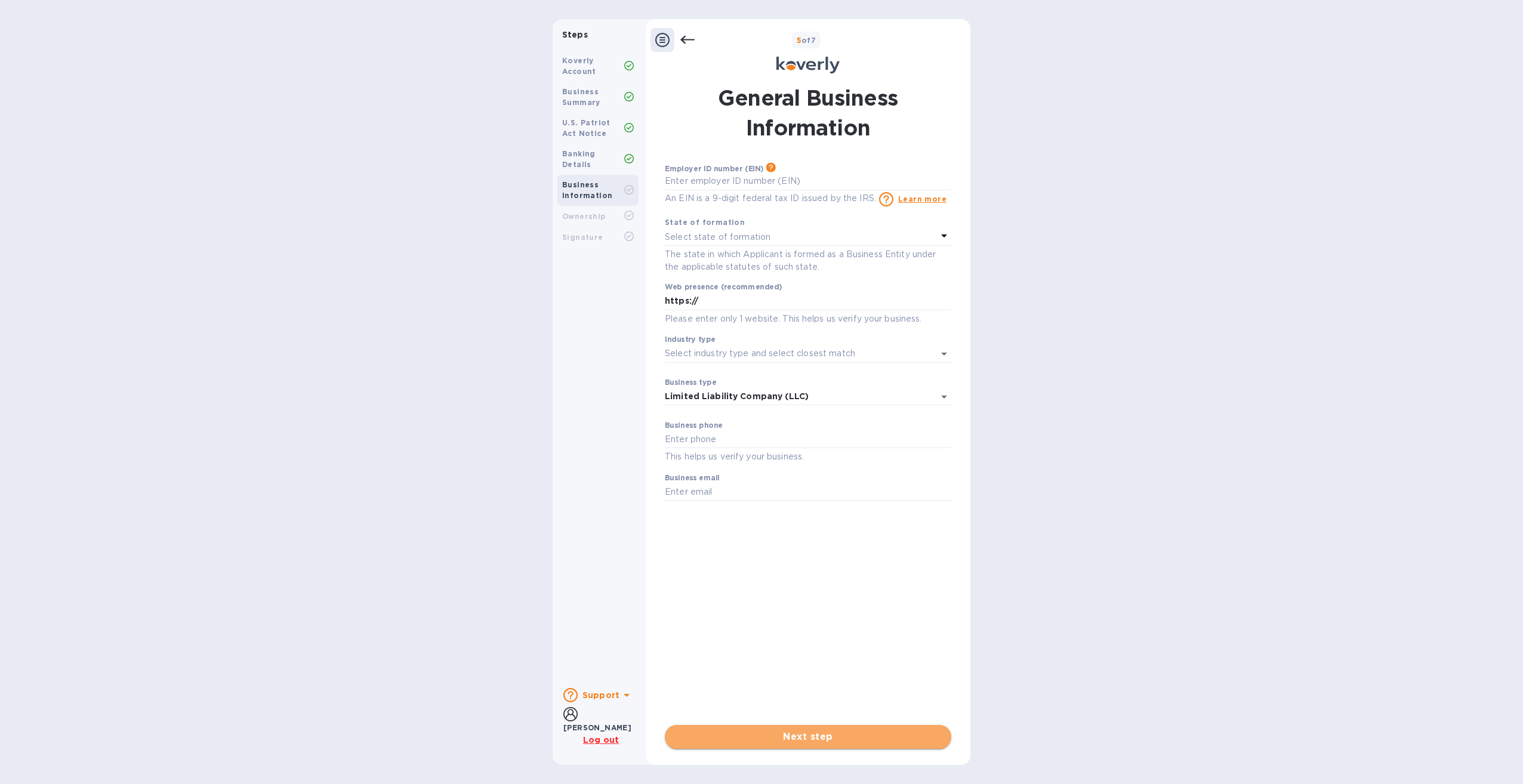
click at [825, 734] on span "Next step" at bounding box center [808, 736] width 267 height 14
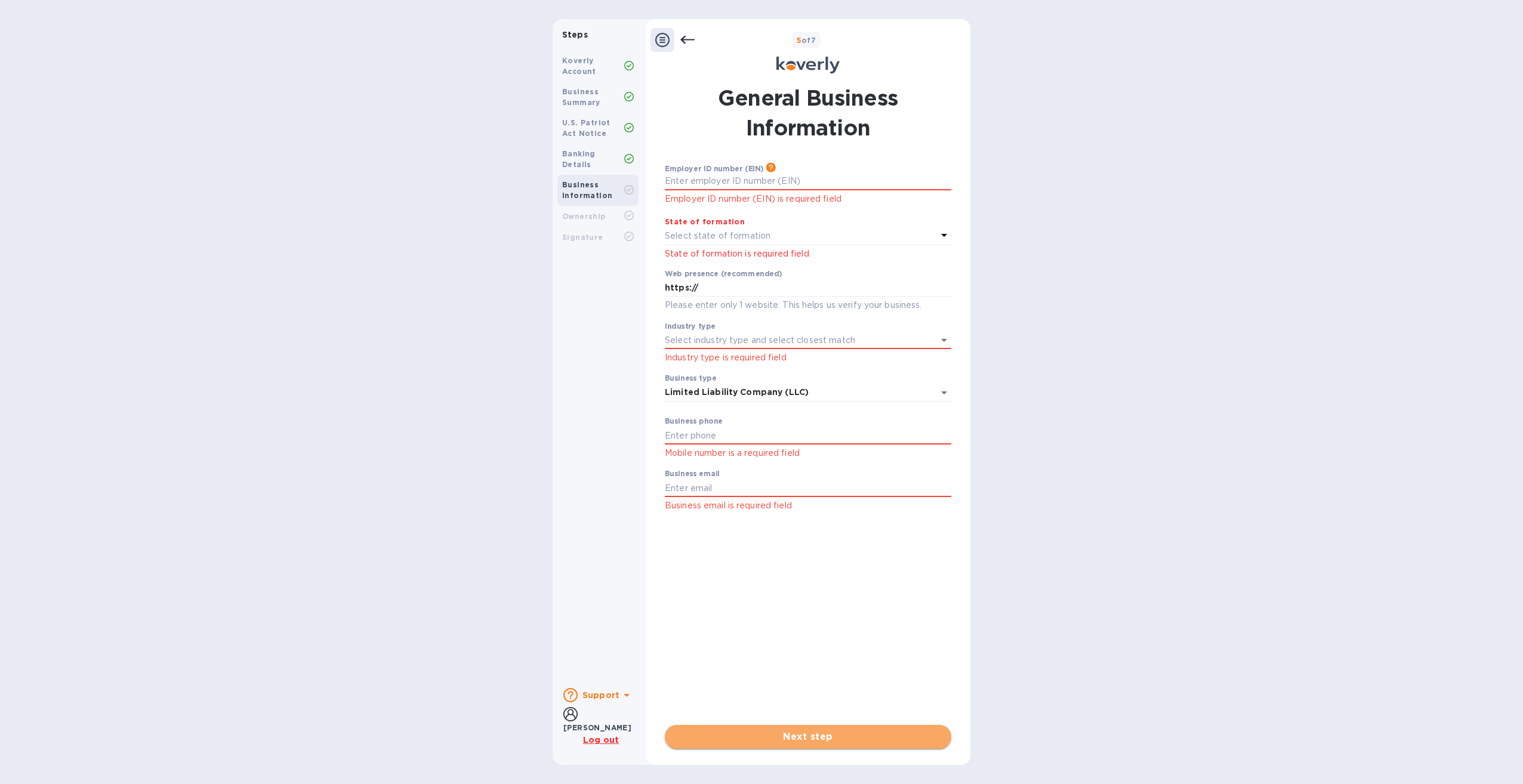
click at [825, 734] on span "Next step" at bounding box center [808, 736] width 267 height 14
click at [627, 211] on rect at bounding box center [628, 216] width 9 height 9
click at [630, 234] on icon at bounding box center [628, 236] width 5 height 3
click at [624, 695] on icon at bounding box center [626, 694] width 14 height 14
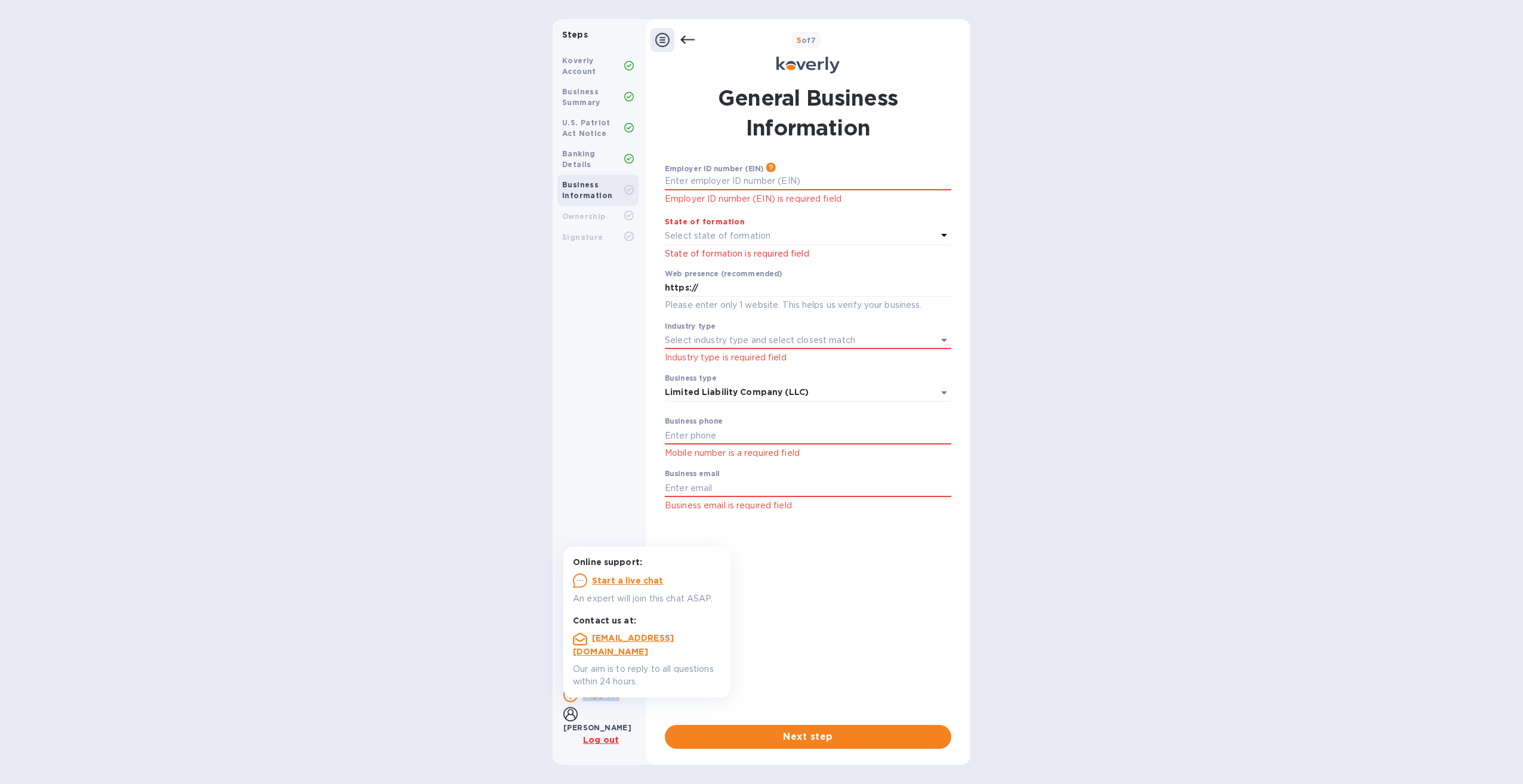
click at [624, 575] on p "Start a live chat" at bounding box center [628, 581] width 71 height 12
click at [682, 36] on icon at bounding box center [687, 40] width 14 height 14
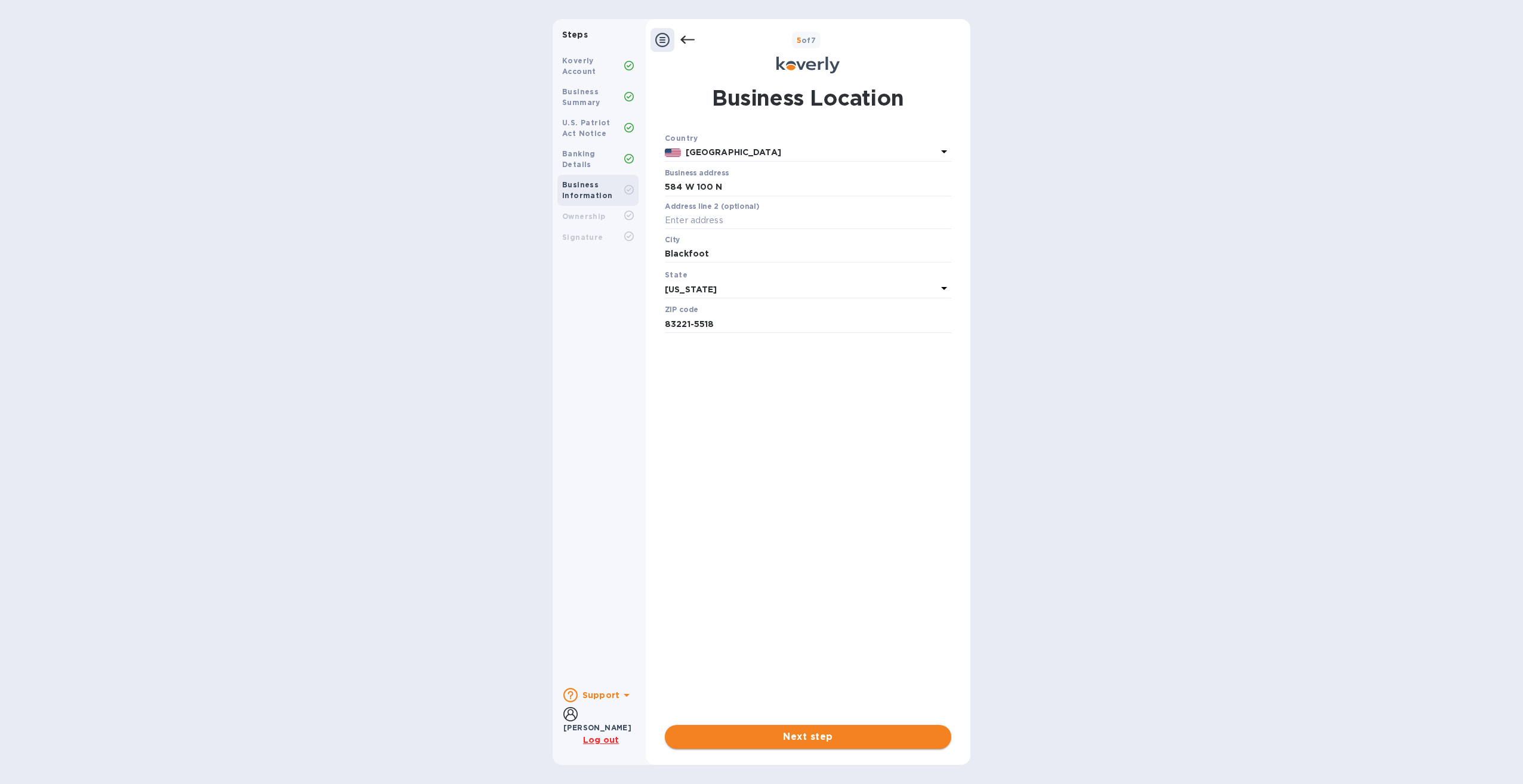
click at [773, 744] on span "Next step" at bounding box center [808, 736] width 267 height 14
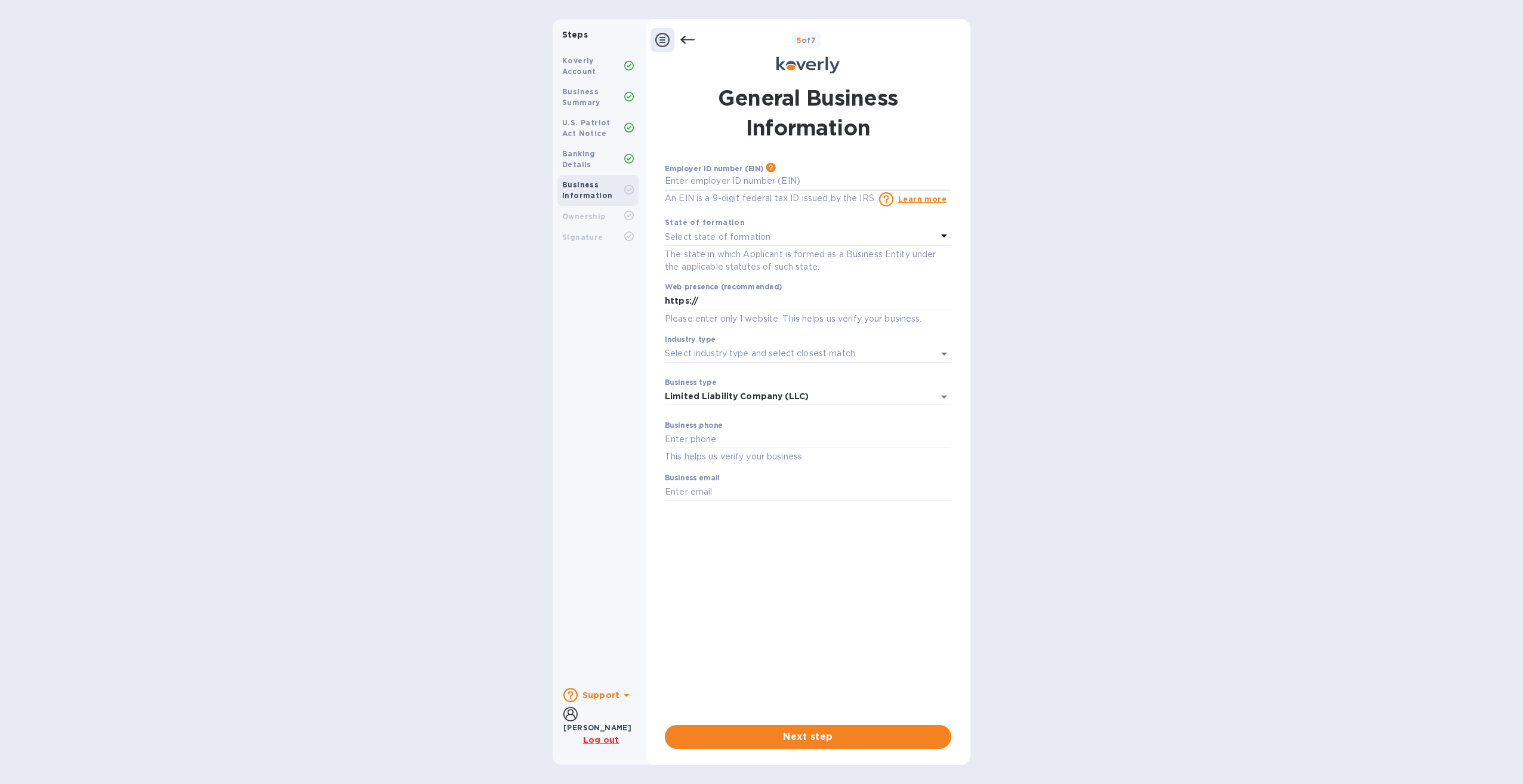
click at [794, 182] on input "text" at bounding box center [808, 181] width 286 height 18
type input "2"
type input "3"
type input "2"
type input "***89"
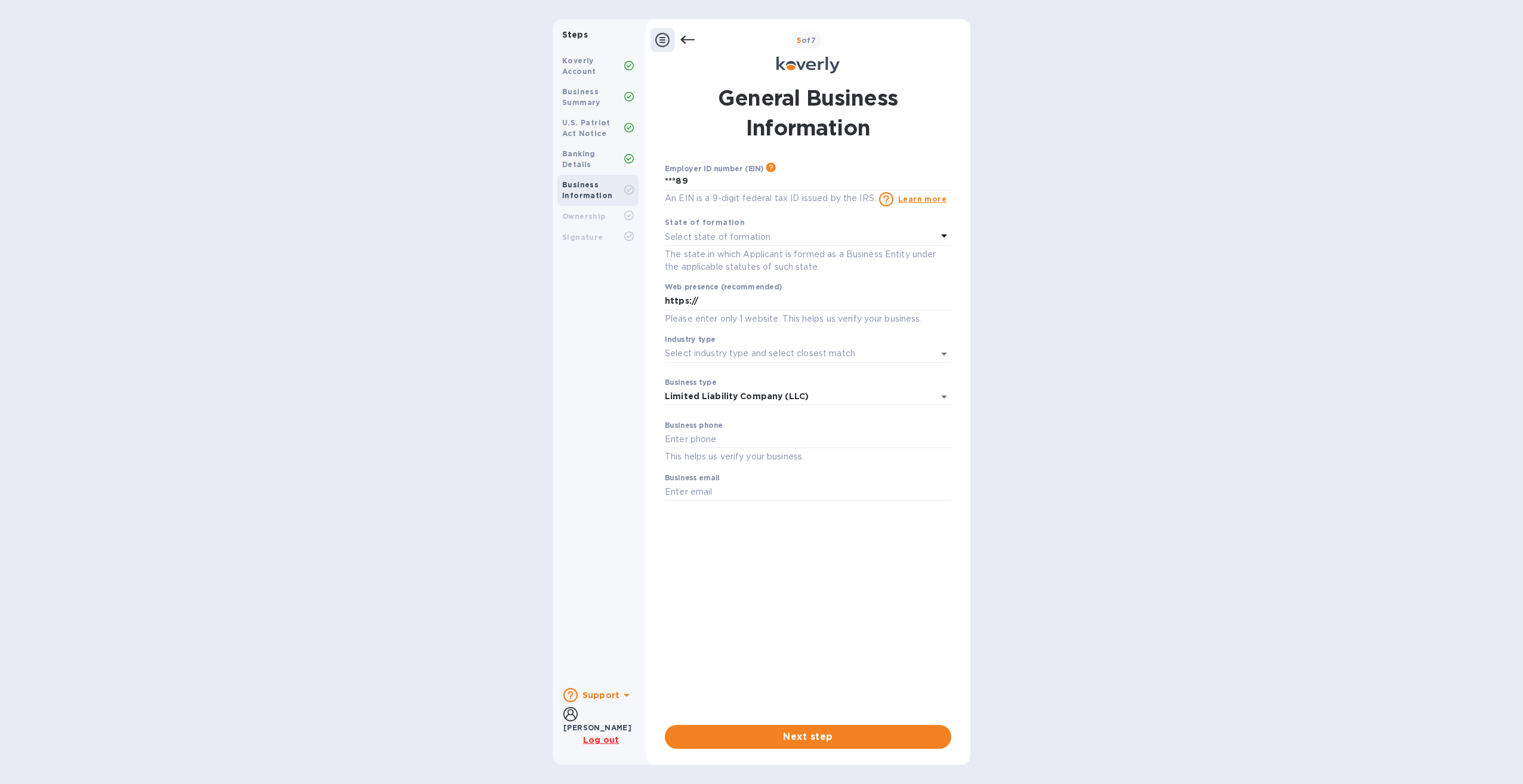
click at [772, 237] on div "Select state of formation" at bounding box center [801, 236] width 272 height 17
click at [670, 549] on p "ID" at bounding box center [808, 545] width 289 height 13
click at [798, 732] on span "Next step" at bounding box center [808, 736] width 267 height 14
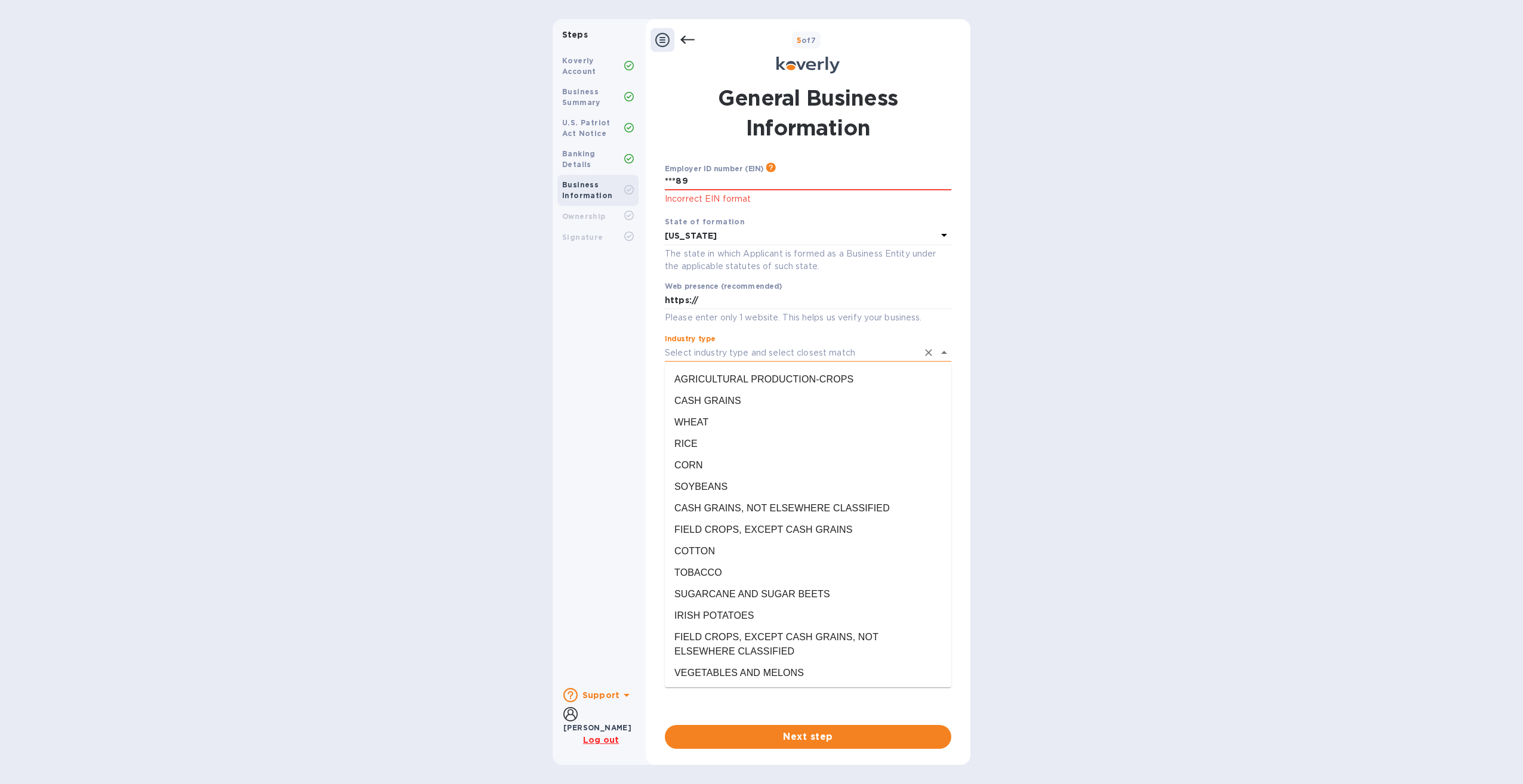
click at [734, 354] on input "Industry type" at bounding box center [791, 353] width 253 height 18
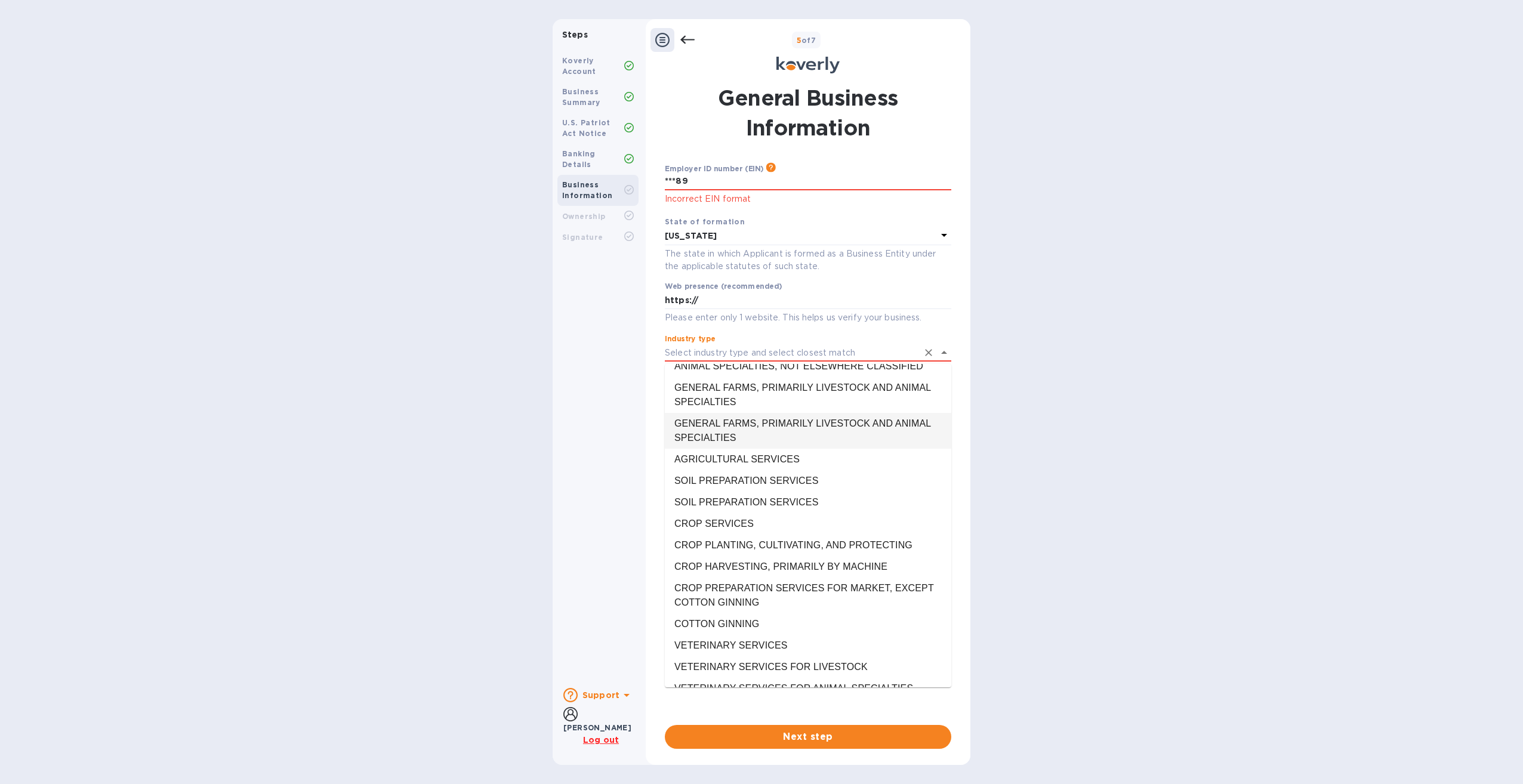
scroll to position [1074, 0]
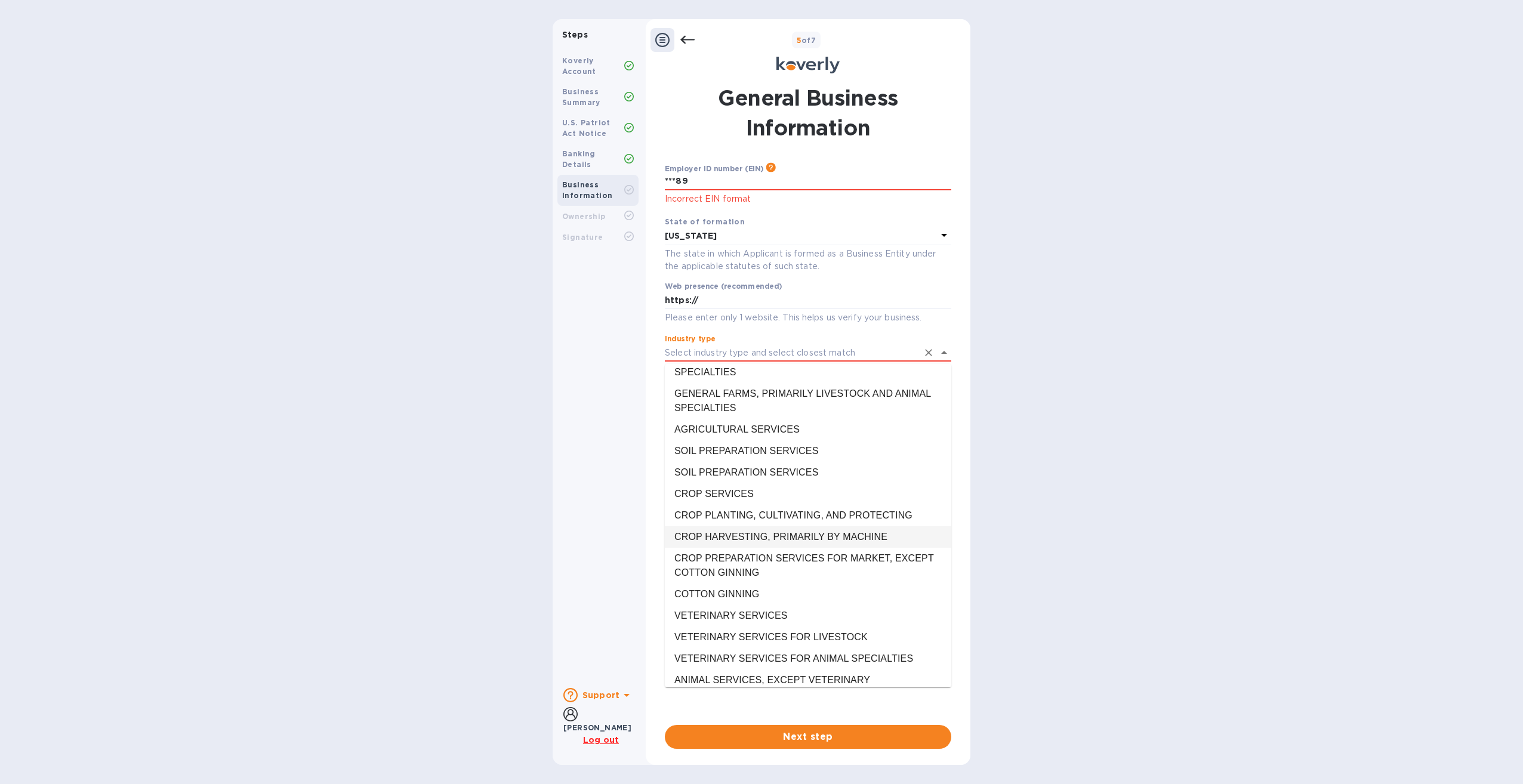
click at [802, 526] on li "CROP HARVESTING, PRIMARILY BY MACHINE" at bounding box center [808, 537] width 286 height 22
type input "CROP HARVESTING, PRIMARILY BY MACHINE"
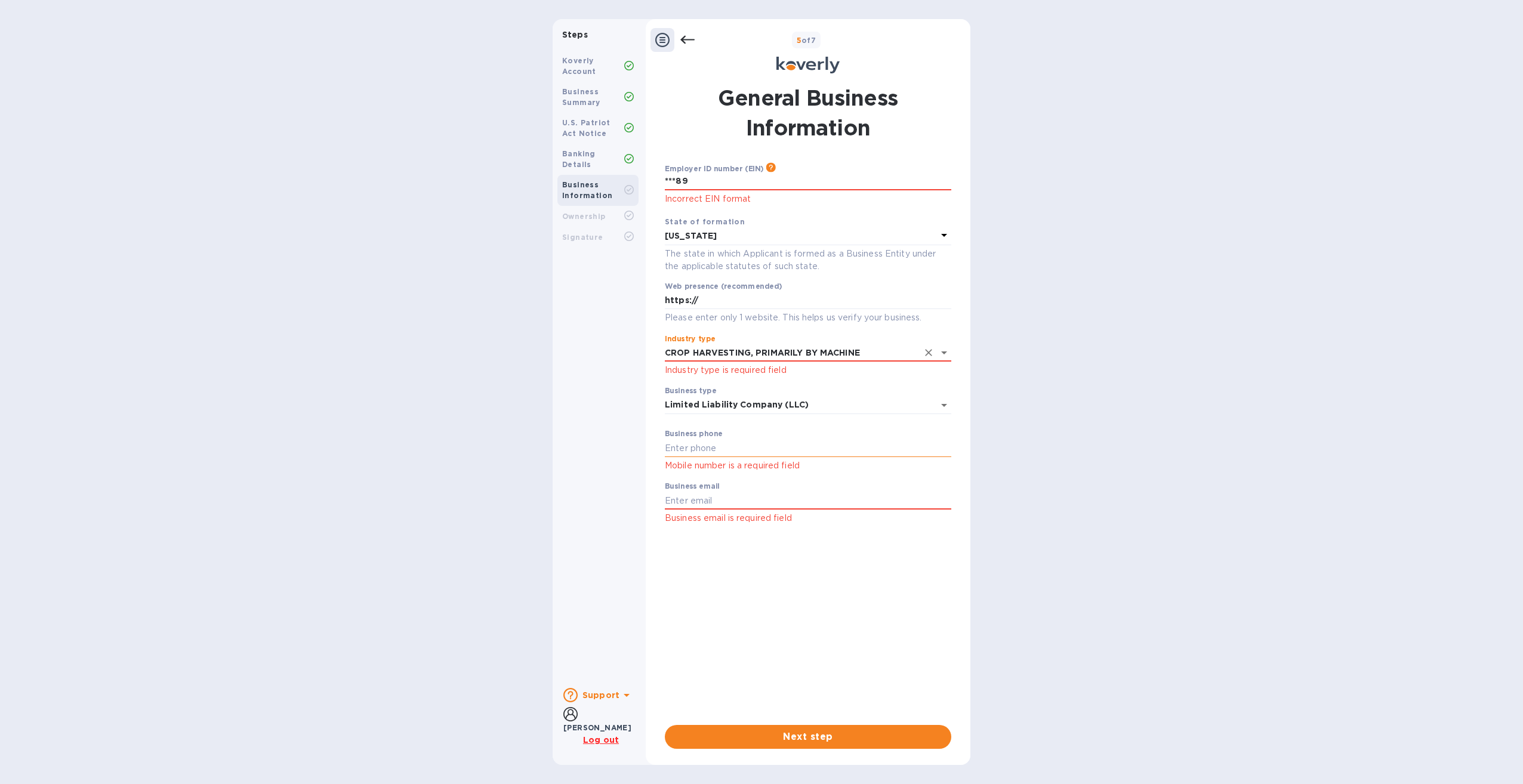
click at [850, 451] on input "text" at bounding box center [808, 448] width 286 height 18
type input "2082395726"
click at [670, 500] on input "text" at bounding box center [808, 500] width 286 height 18
type input "[PERSON_NAME][EMAIL_ADDRESS][PERSON_NAME][DOMAIN_NAME]"
click at [814, 739] on span "Next step" at bounding box center [808, 736] width 267 height 14
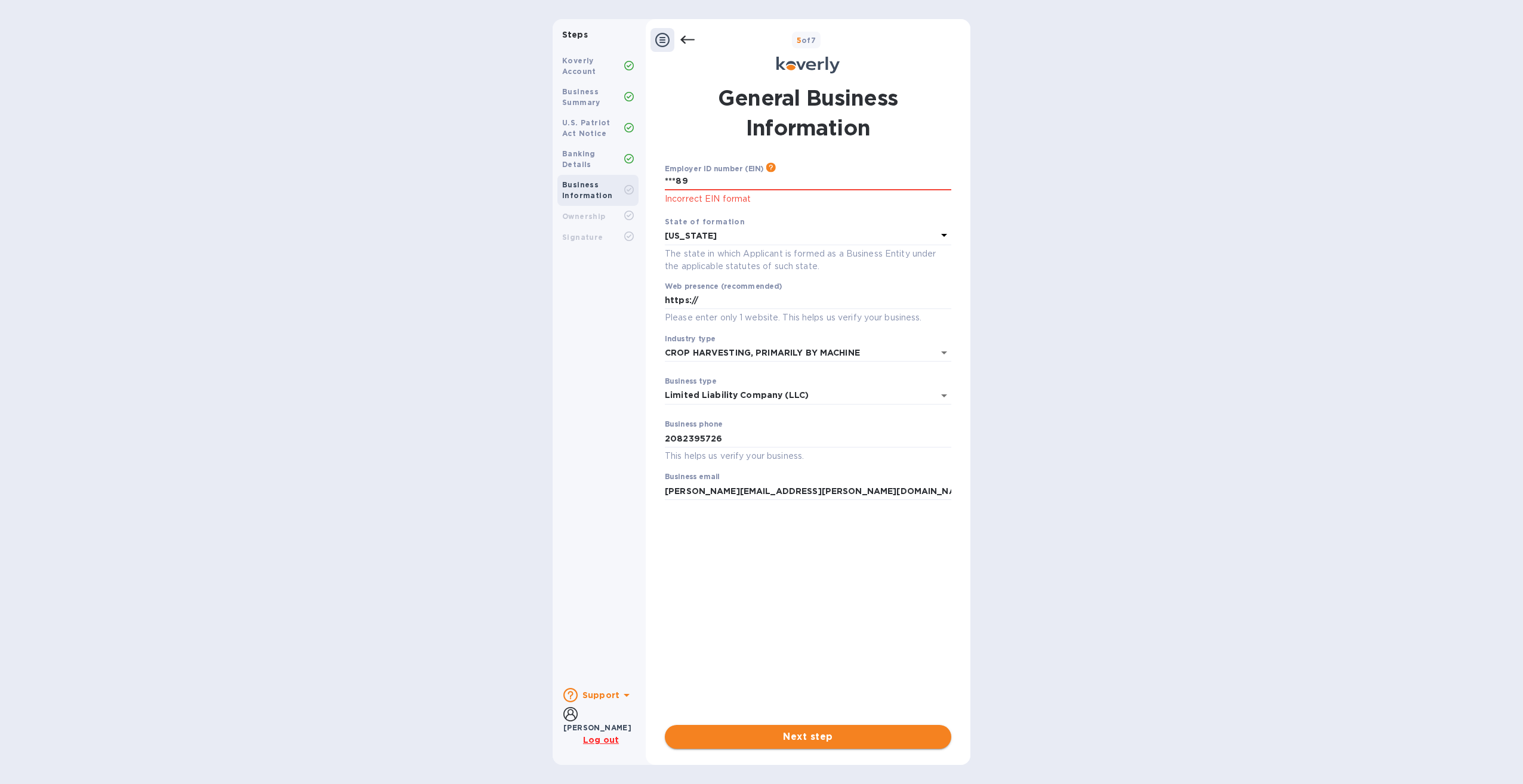
click at [814, 738] on span "Next step" at bounding box center [808, 736] width 267 height 14
drag, startPoint x: 709, startPoint y: 177, endPoint x: 611, endPoint y: 174, distance: 98.0
click at [611, 174] on div "Steps Koverly Account Business Summary U.S. Patriot Act Notice Banking Details …" at bounding box center [761, 391] width 418 height 746
drag, startPoint x: 712, startPoint y: 180, endPoint x: 585, endPoint y: 172, distance: 127.3
click at [585, 172] on div "Steps Koverly Account Business Summary U.S. Patriot Act Notice Banking Details …" at bounding box center [761, 391] width 418 height 746
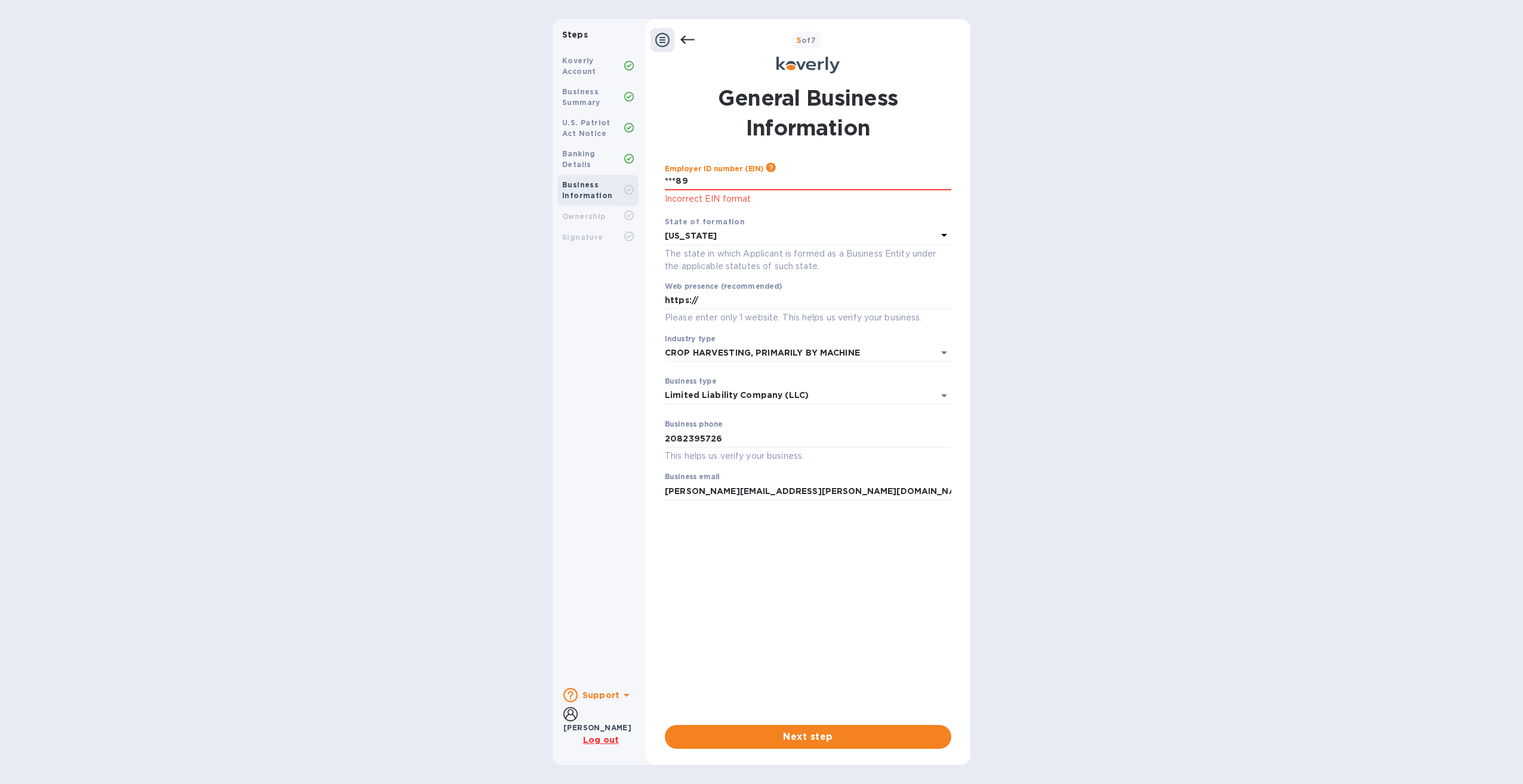
type input "***89"
click at [585, 181] on b "Business Information" at bounding box center [587, 190] width 50 height 20
drag, startPoint x: 585, startPoint y: 172, endPoint x: 703, endPoint y: 172, distance: 118.0
click at [703, 172] on input "***89" at bounding box center [808, 181] width 286 height 18
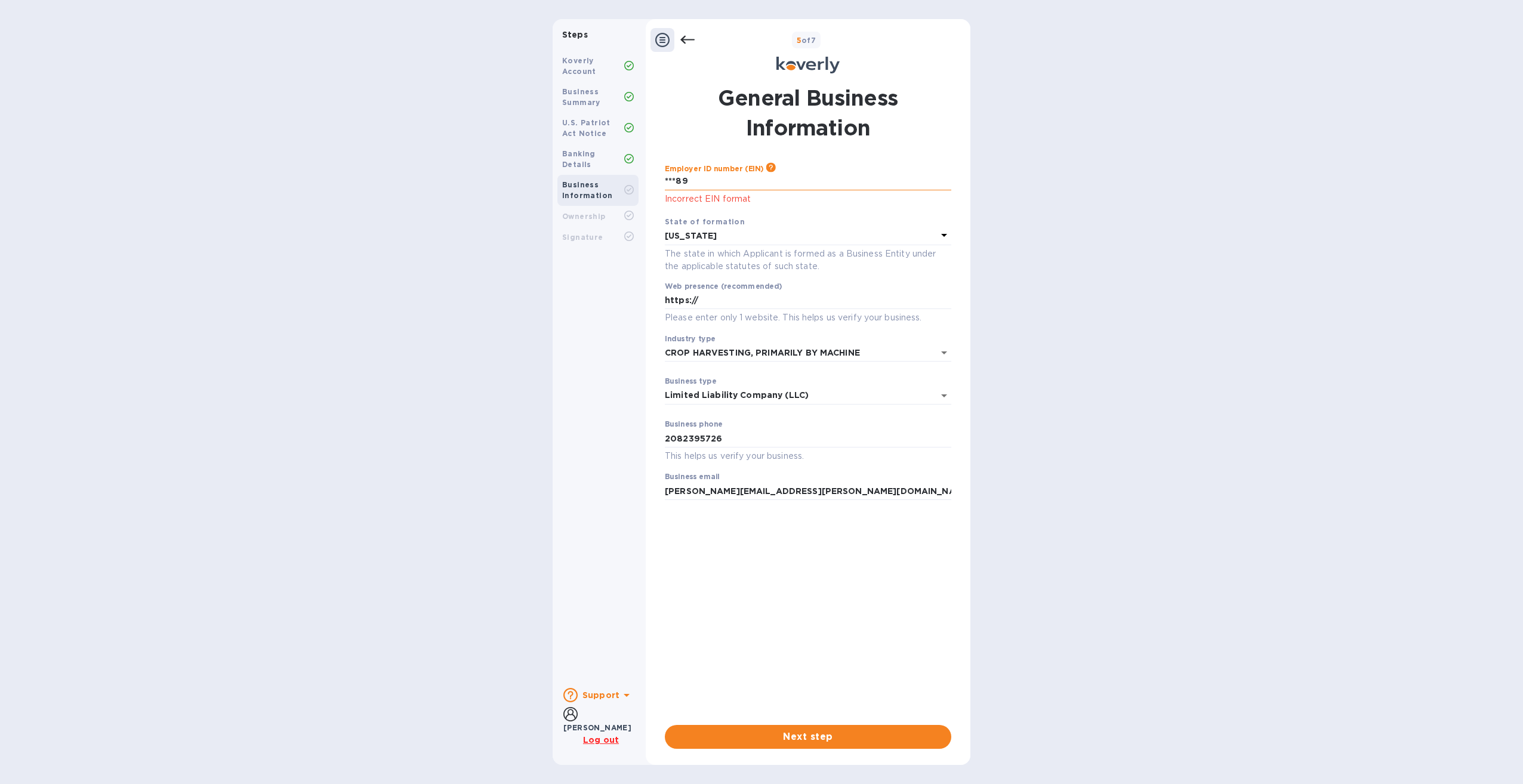
click at [699, 178] on input "***89" at bounding box center [808, 181] width 286 height 18
click at [698, 181] on input "***89" at bounding box center [808, 181] width 286 height 18
click at [708, 179] on input "text" at bounding box center [808, 181] width 286 height 18
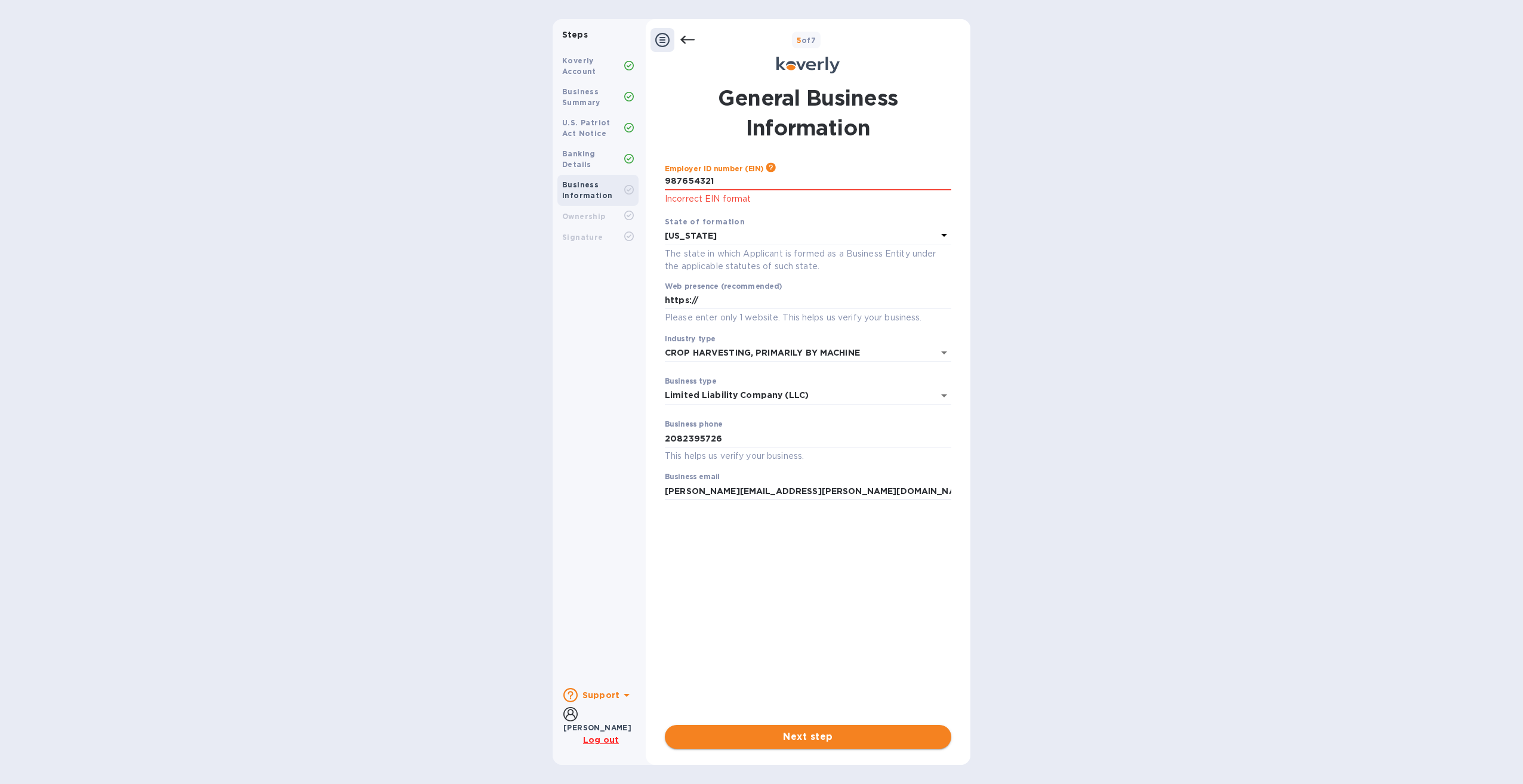
type input "***21"
click at [826, 733] on span "Next step" at bounding box center [808, 736] width 267 height 14
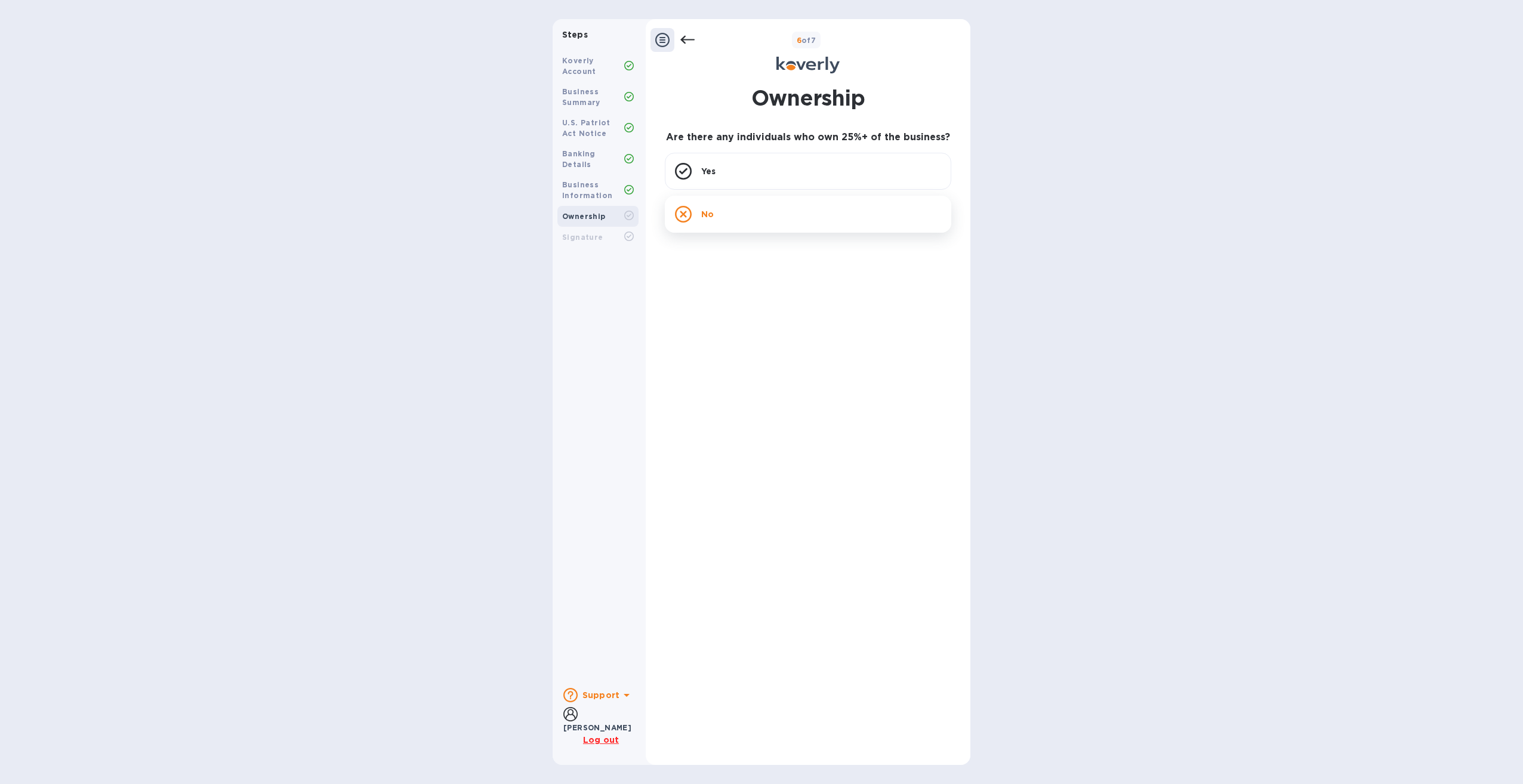
click at [685, 219] on icon at bounding box center [683, 214] width 17 height 17
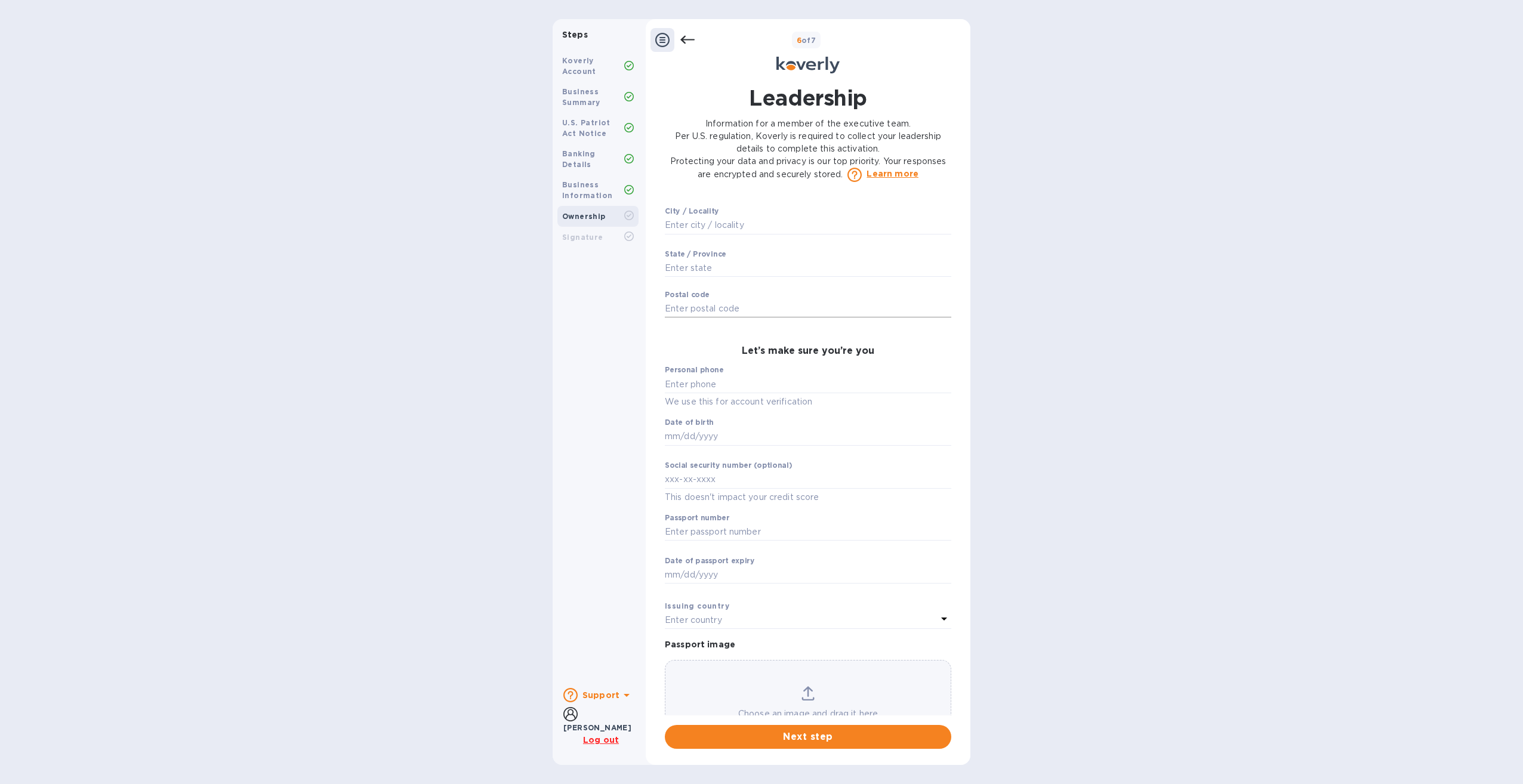
scroll to position [530, 0]
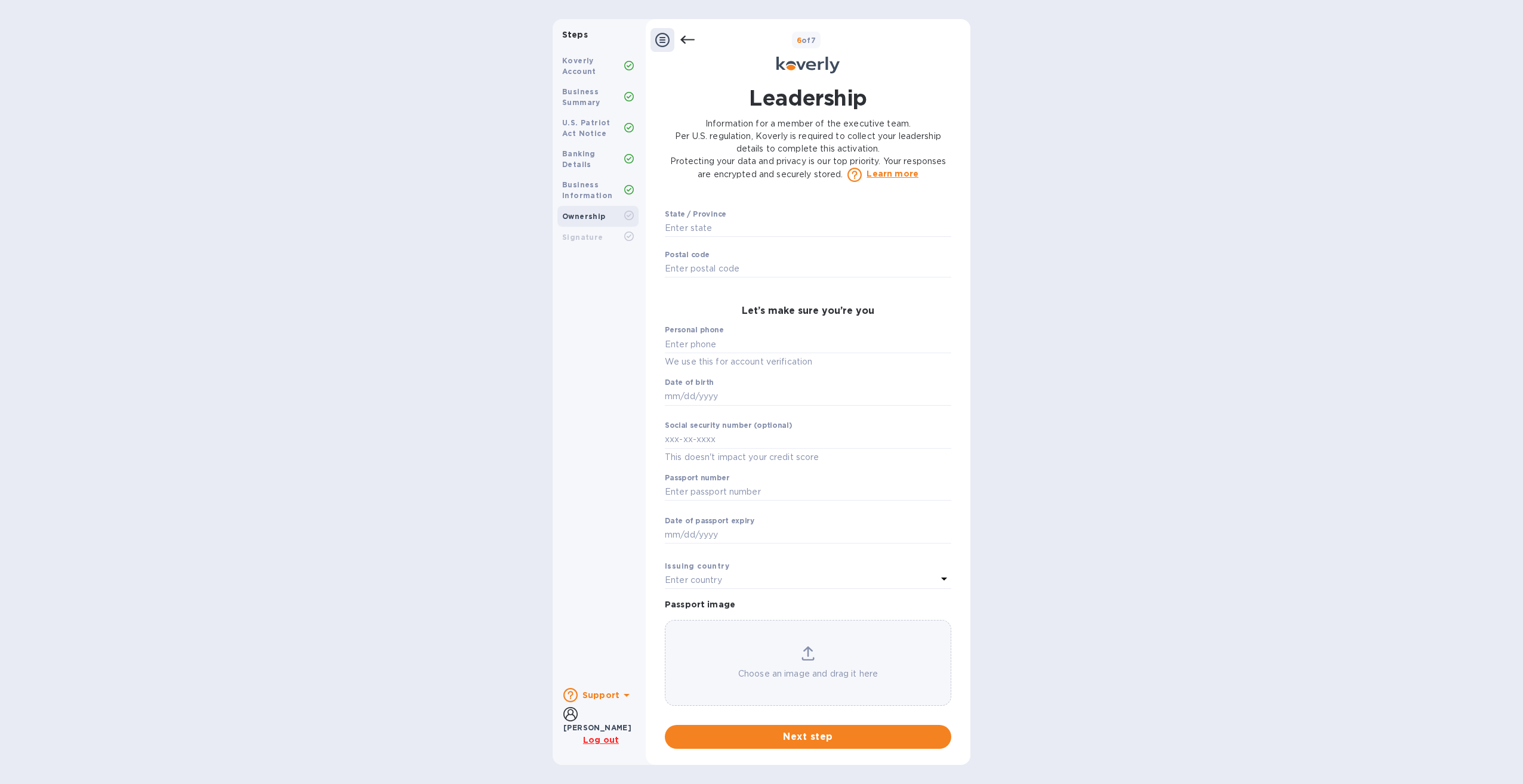
click at [594, 723] on b "[PERSON_NAME]" at bounding box center [597, 727] width 68 height 9
click at [599, 743] on u "Log out" at bounding box center [600, 740] width 36 height 9
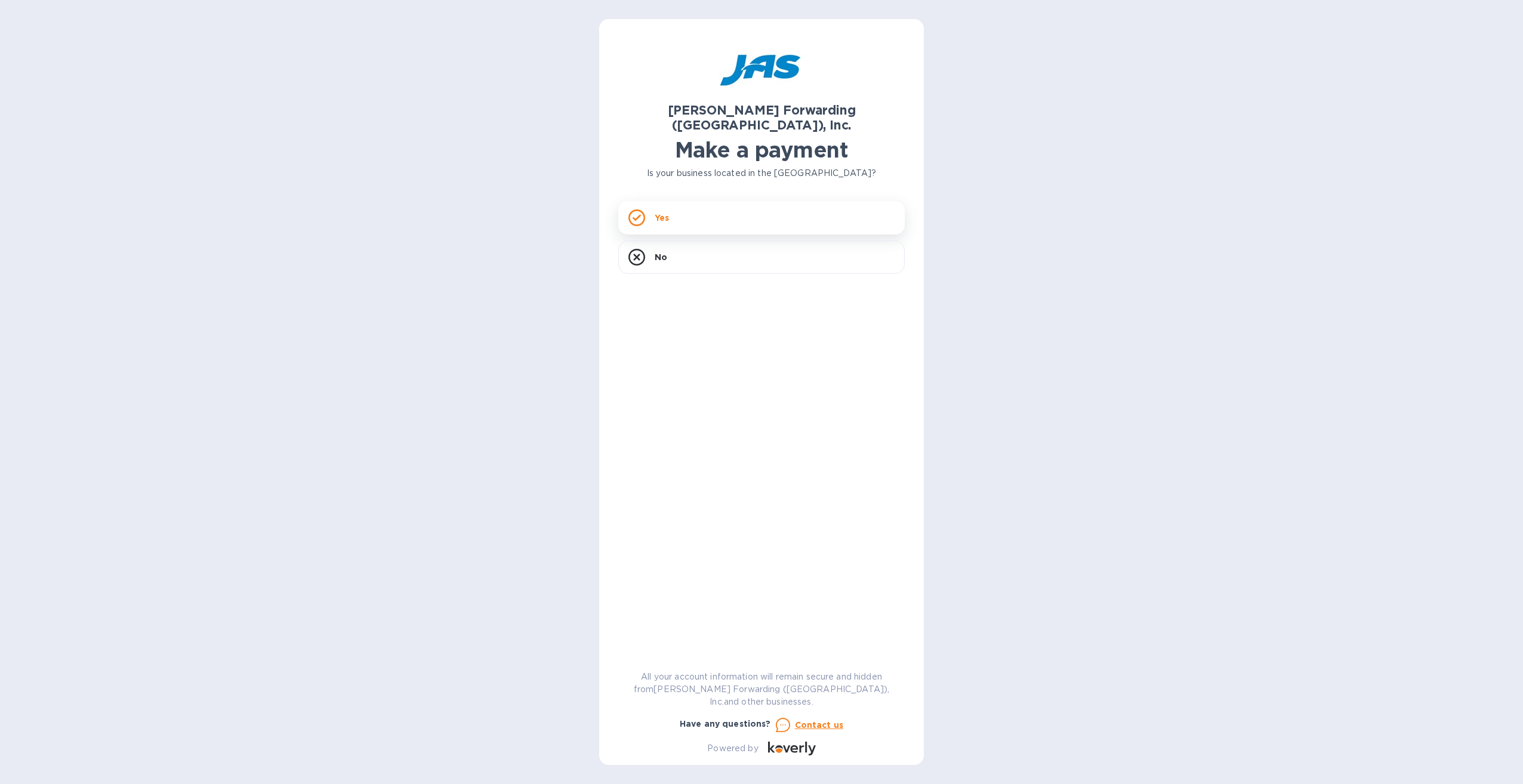
click at [684, 208] on div "Yes" at bounding box center [761, 218] width 286 height 34
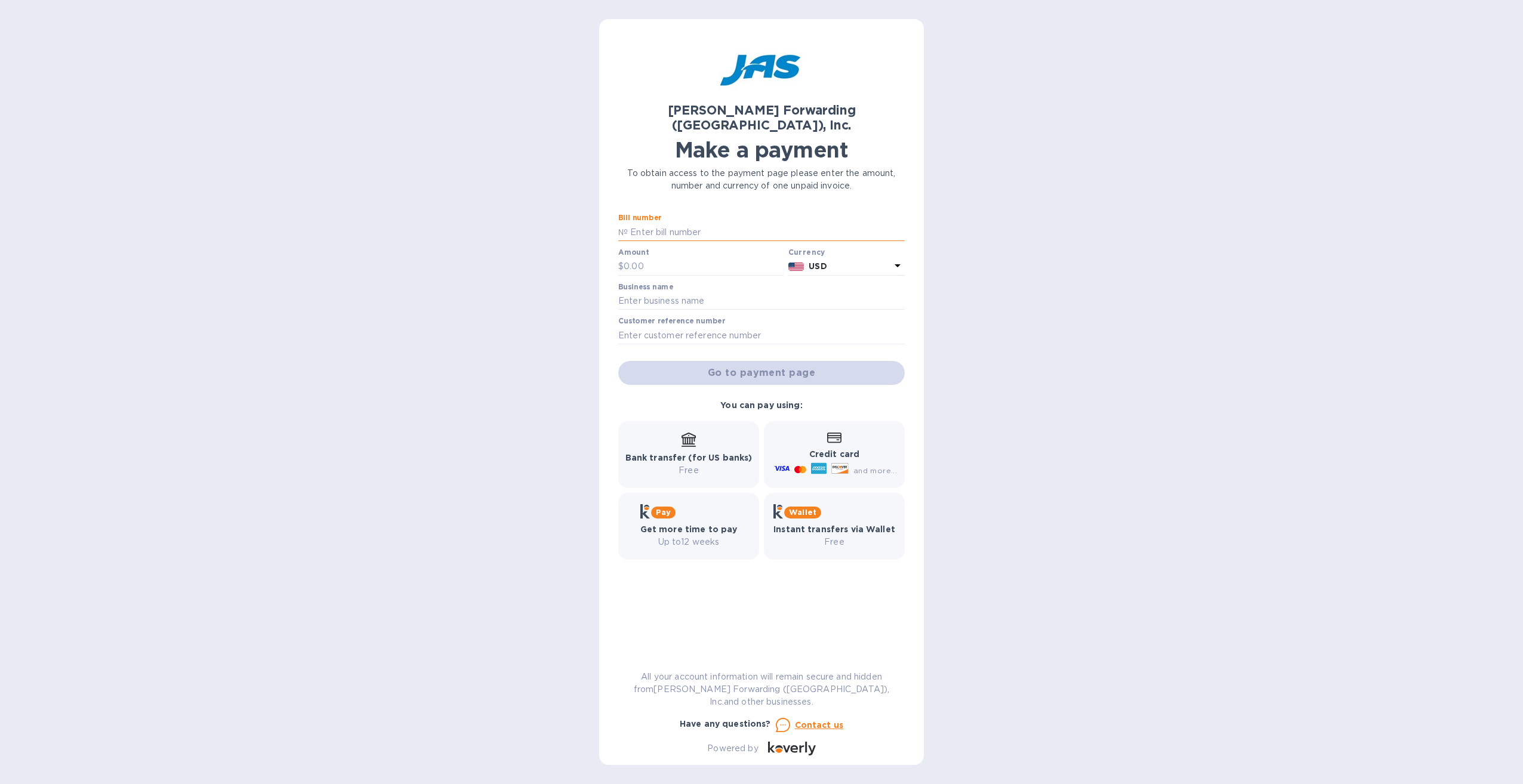
click at [676, 223] on input "text" at bounding box center [766, 232] width 277 height 18
click at [674, 223] on input "text" at bounding box center [766, 232] width 277 height 18
type input "SEA503387180"
click at [653, 258] on input "text" at bounding box center [703, 267] width 160 height 18
type input "333.79"
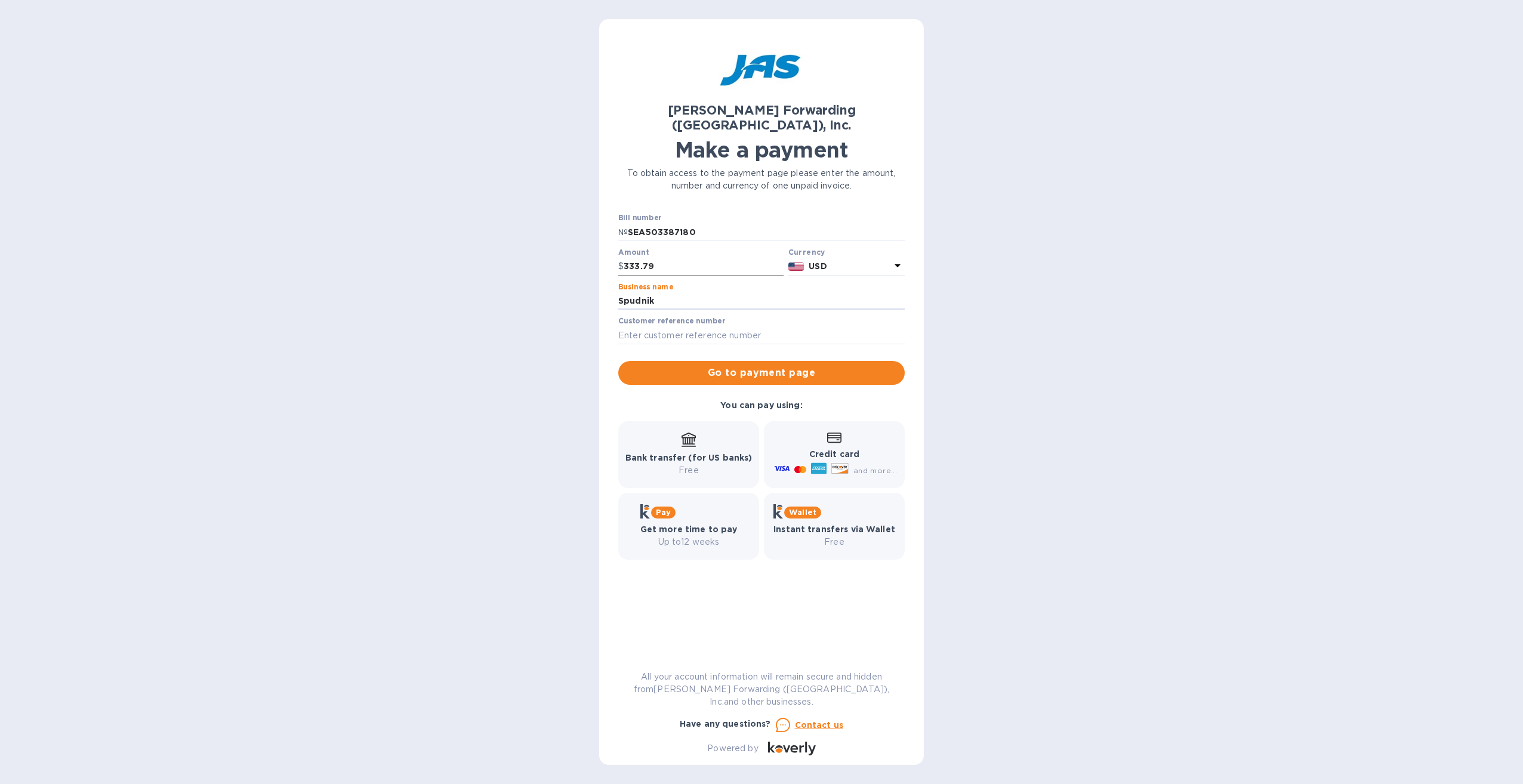
type input "Spudnik Equipment Company"
type input "Z000189349"
click at [786, 366] on span "Go to payment page" at bounding box center [761, 372] width 267 height 14
